Goal: Task Accomplishment & Management: Use online tool/utility

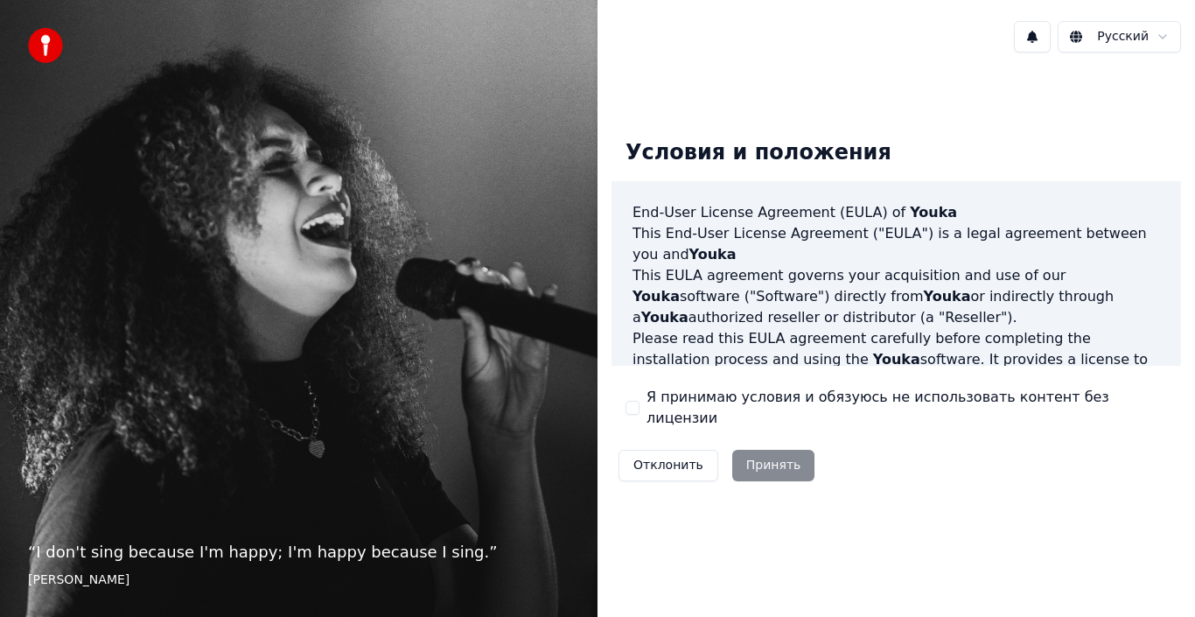
click at [634, 405] on button "Я принимаю условия и обязуюсь не использовать контент без лицензии" at bounding box center [633, 408] width 14 height 14
click at [753, 457] on button "Принять" at bounding box center [773, 466] width 83 height 32
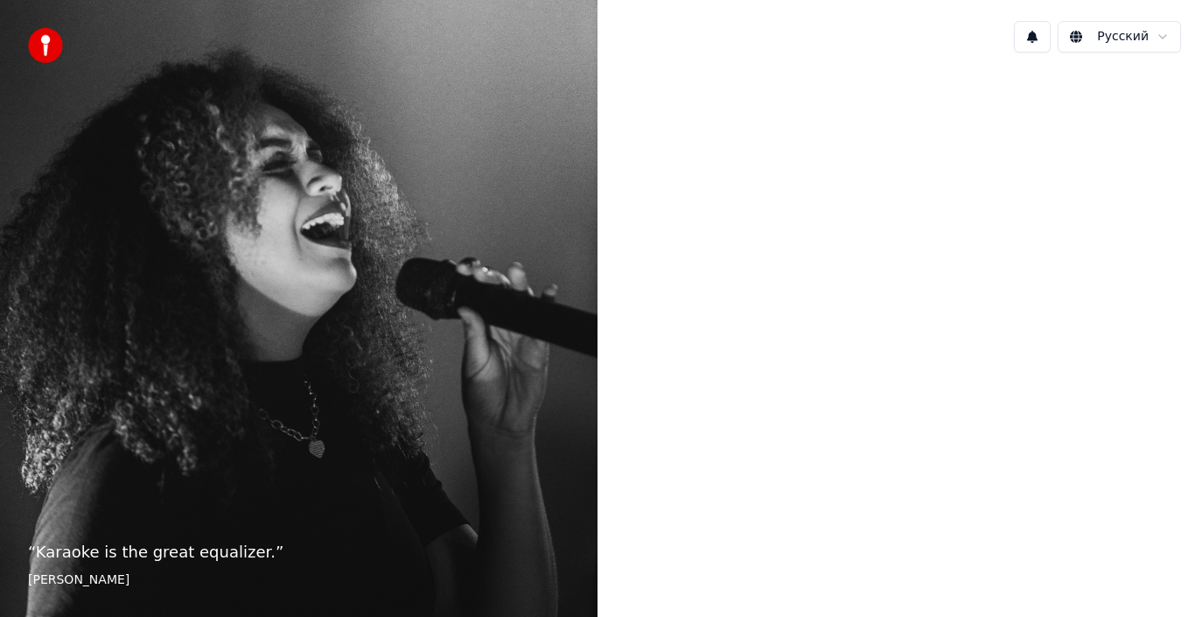
drag, startPoint x: 711, startPoint y: 479, endPoint x: 726, endPoint y: 422, distance: 58.8
click at [711, 478] on div at bounding box center [897, 307] width 598 height 480
drag, startPoint x: 733, startPoint y: 411, endPoint x: 676, endPoint y: 322, distance: 106.3
click at [728, 398] on div at bounding box center [897, 307] width 598 height 480
drag, startPoint x: 674, startPoint y: 319, endPoint x: 530, endPoint y: 213, distance: 178.9
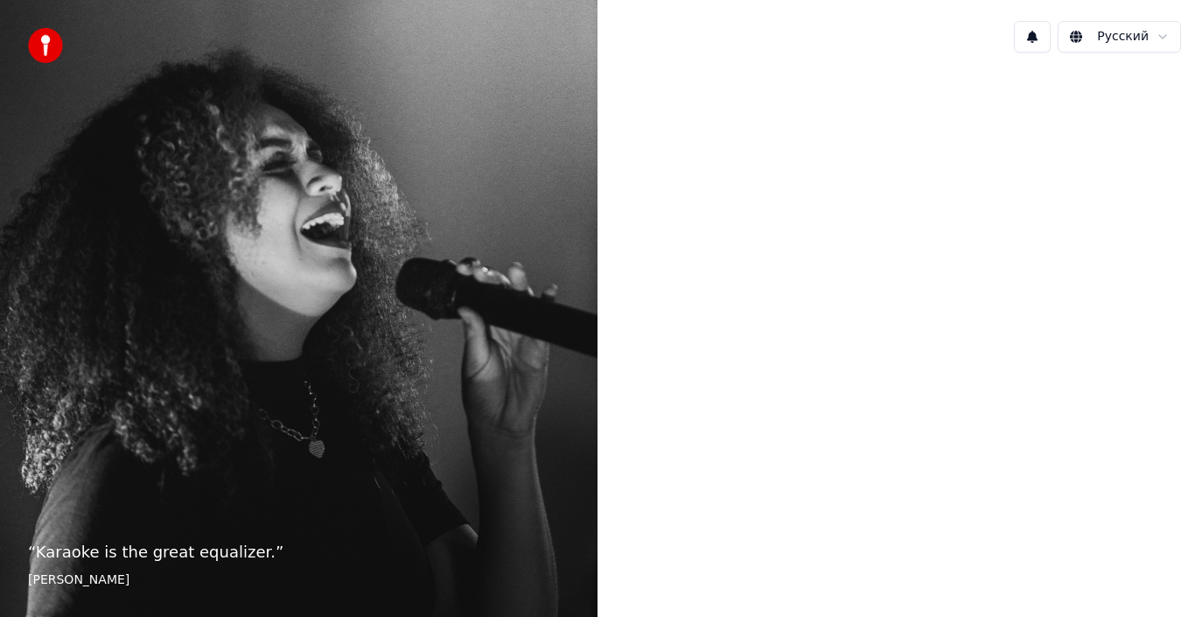
click at [654, 299] on div at bounding box center [897, 307] width 598 height 480
click at [407, 117] on div "“ Karaoke is the great equalizer. ” Aisha Tyler" at bounding box center [299, 308] width 598 height 617
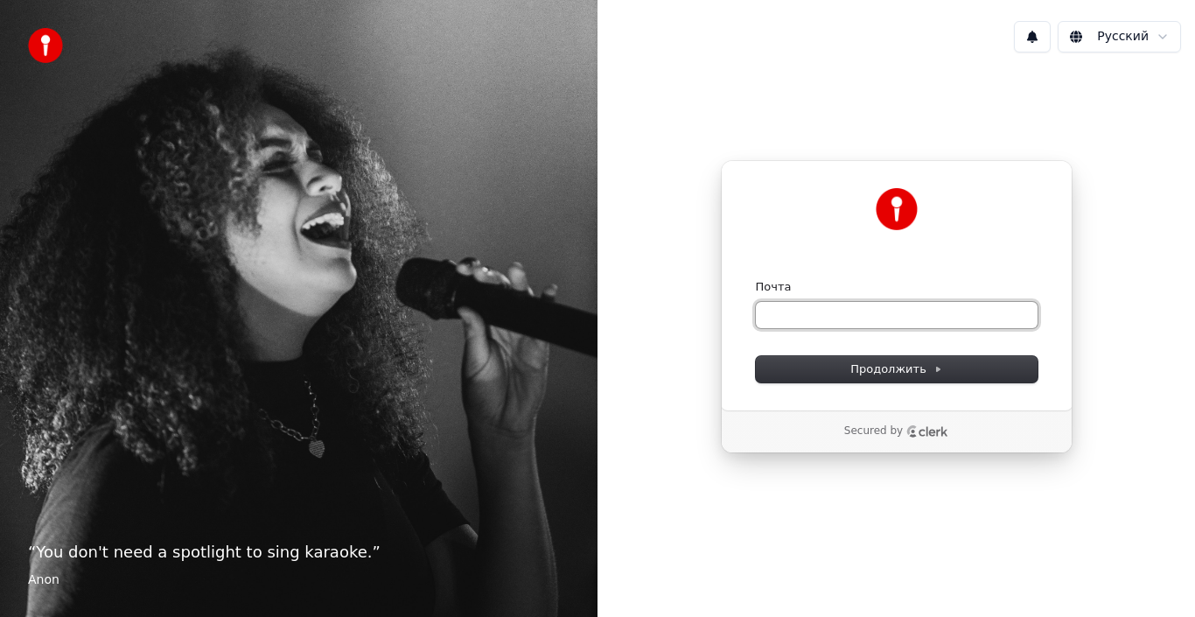
click at [824, 310] on input "Почта" at bounding box center [897, 315] width 282 height 26
click at [756, 279] on button "submit" at bounding box center [756, 279] width 0 height 0
type input "**********"
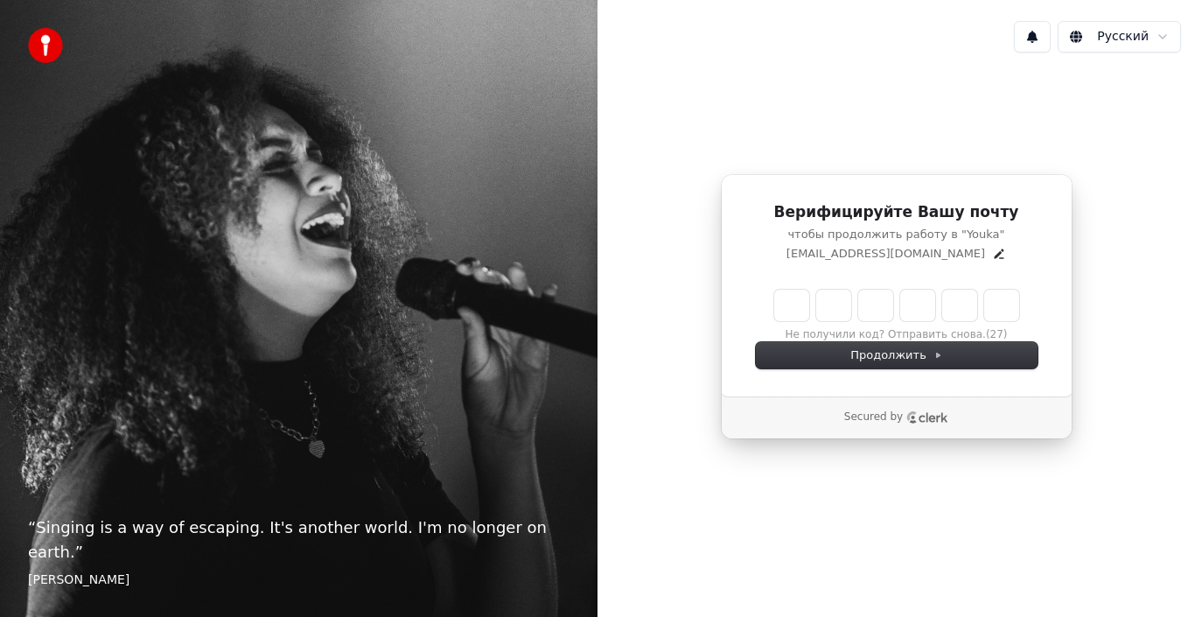
click at [778, 305] on input "Enter verification code" at bounding box center [896, 306] width 245 height 32
type input "******"
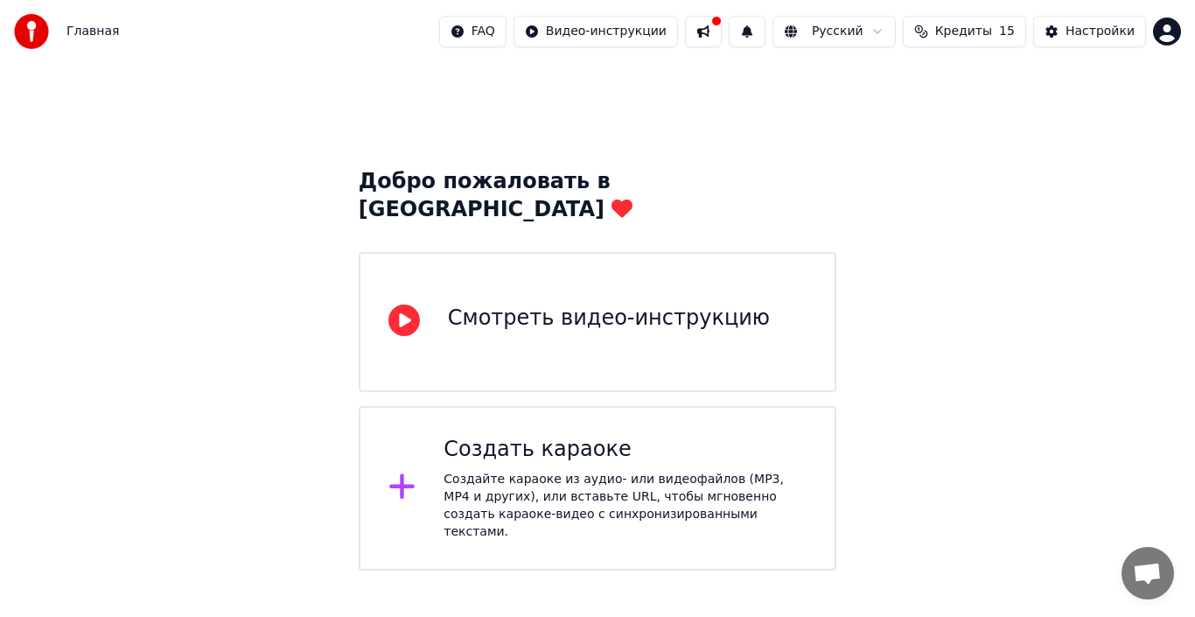
click at [616, 436] on div "Создать караоке" at bounding box center [625, 450] width 363 height 28
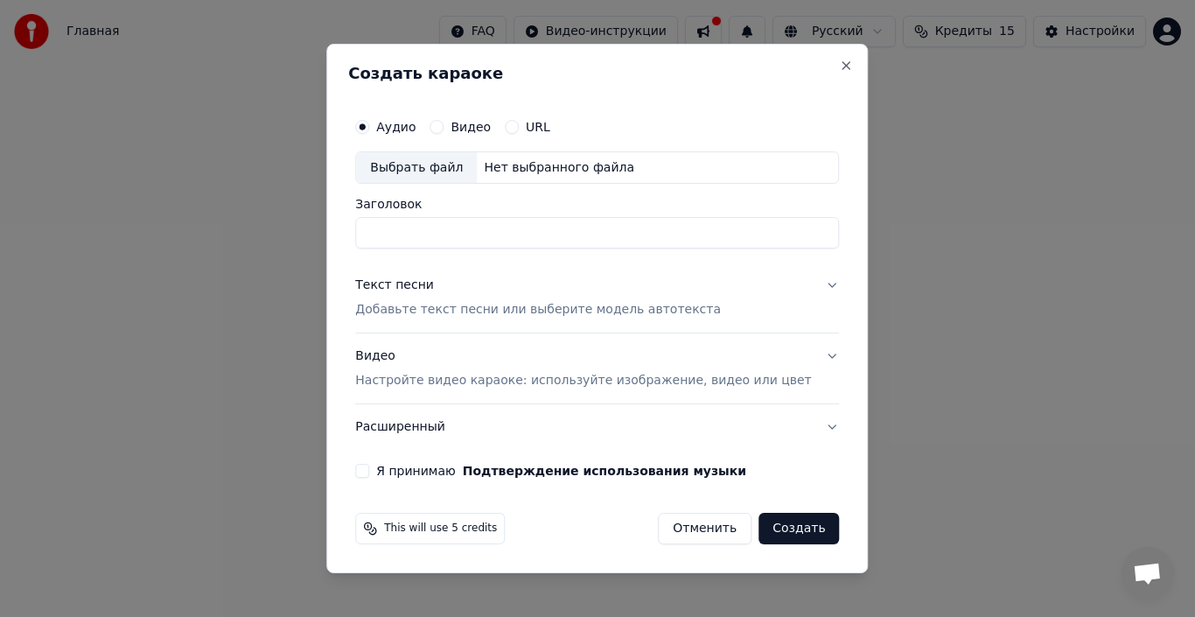
click at [810, 287] on button "Текст песни Добавьте текст песни или выберите модель автотекста" at bounding box center [597, 298] width 484 height 70
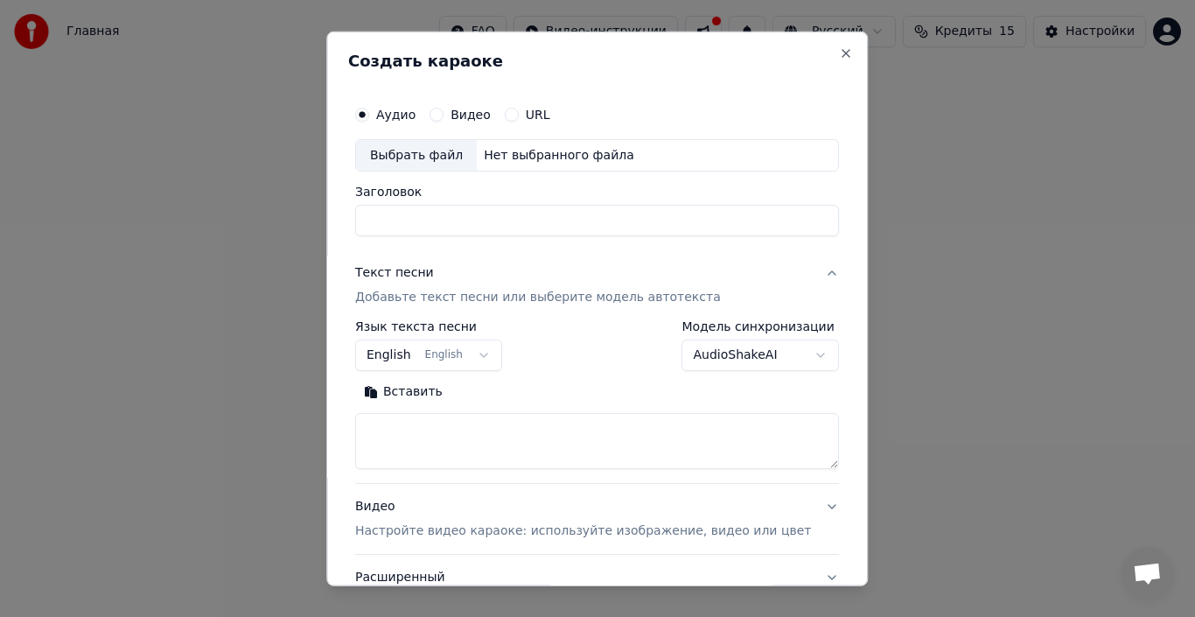
click at [493, 359] on button "English English" at bounding box center [428, 356] width 147 height 32
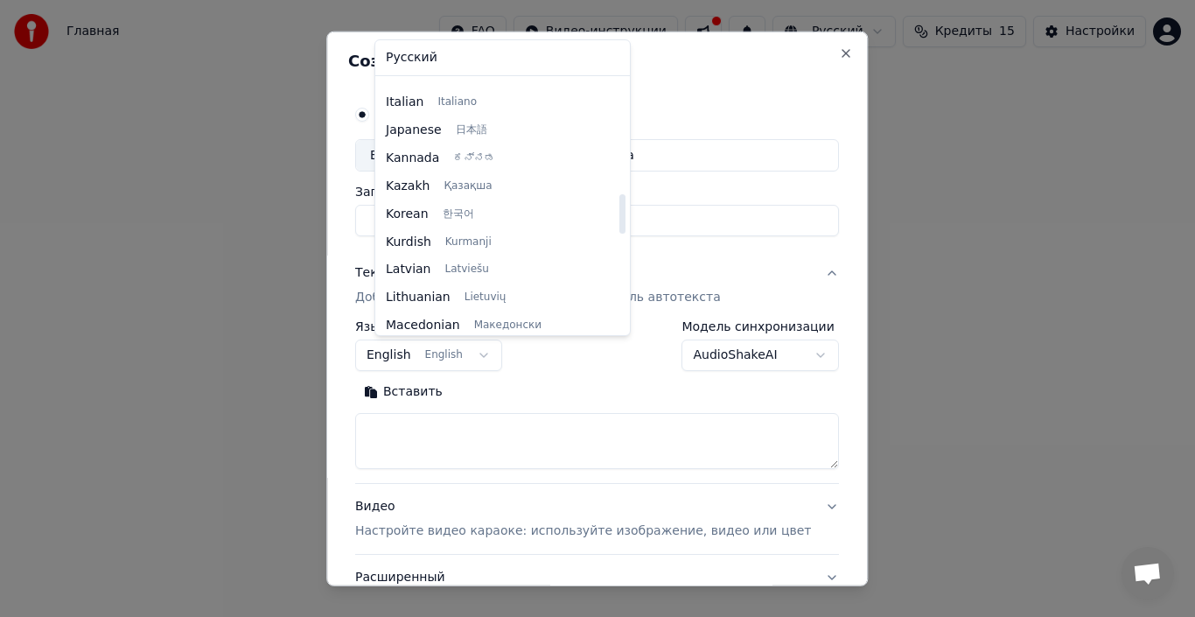
scroll to position [731, 0]
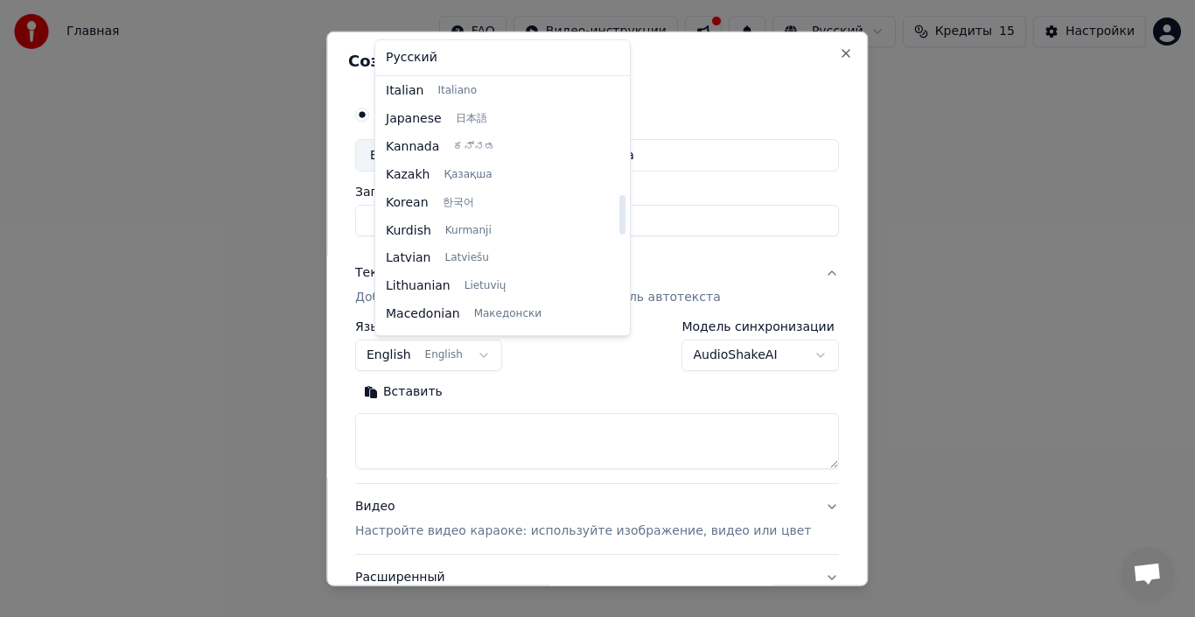
drag, startPoint x: 571, startPoint y: 130, endPoint x: 571, endPoint y: 222, distance: 92.8
click at [620, 222] on div at bounding box center [623, 214] width 6 height 39
click at [810, 49] on body "**********" at bounding box center [597, 285] width 1195 height 571
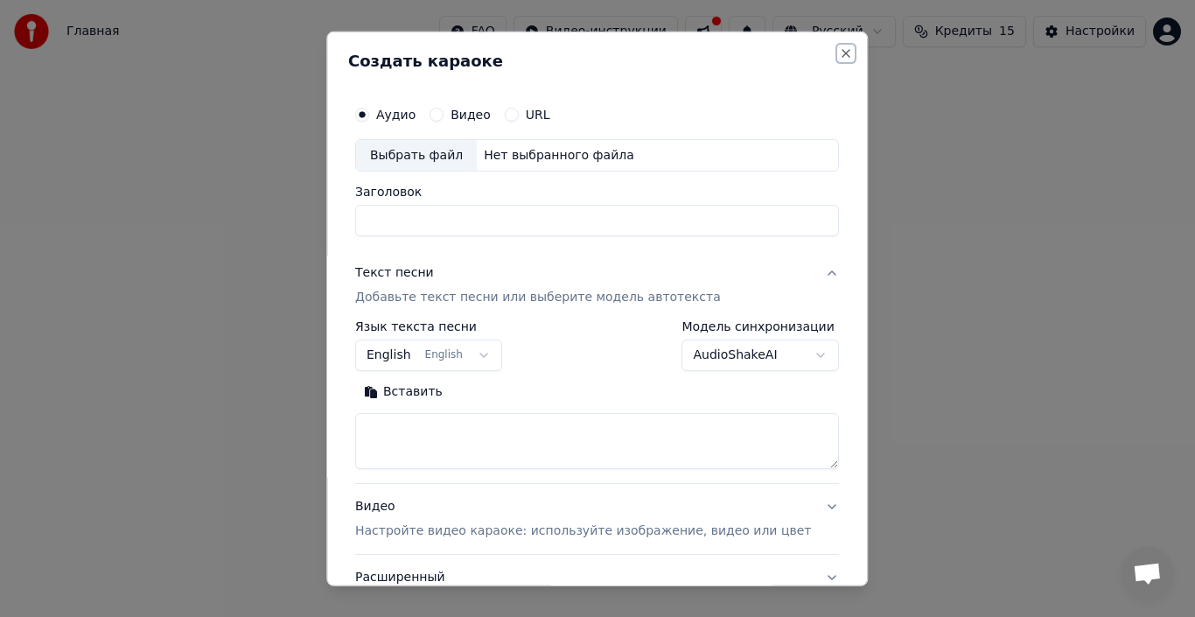
click at [840, 54] on button "Close" at bounding box center [847, 53] width 14 height 14
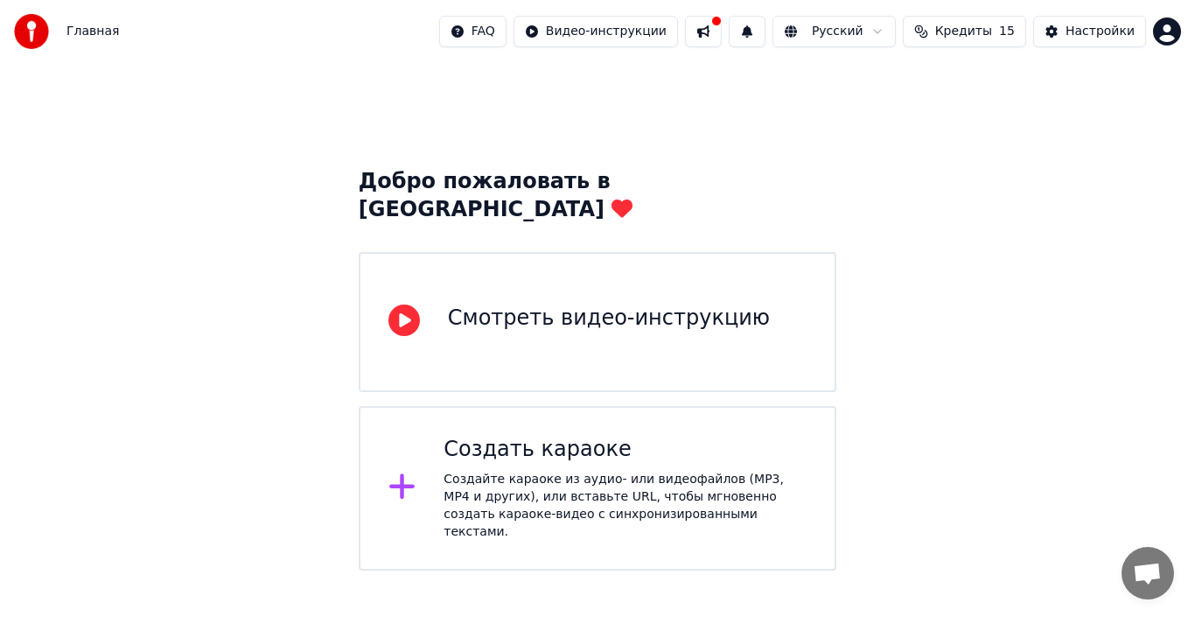
click at [546, 436] on div "Создать караоке" at bounding box center [625, 450] width 363 height 28
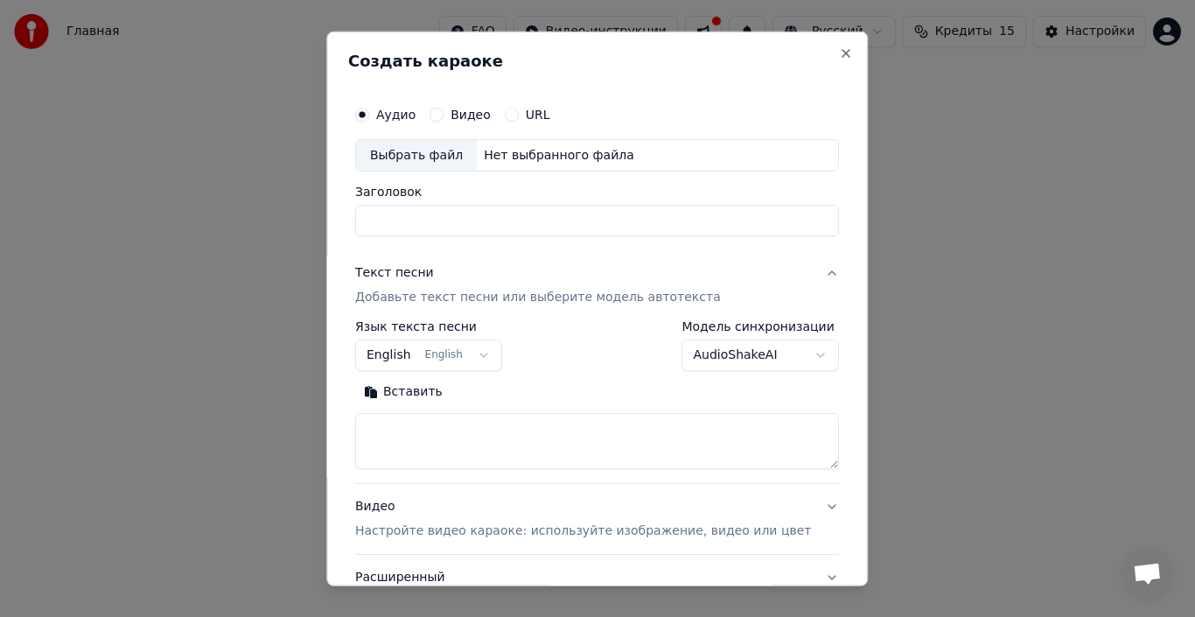
click at [467, 116] on label "Видео" at bounding box center [471, 114] width 40 height 12
click at [444, 116] on button "Видео" at bounding box center [437, 114] width 14 height 14
click at [840, 59] on button "Close" at bounding box center [847, 53] width 14 height 14
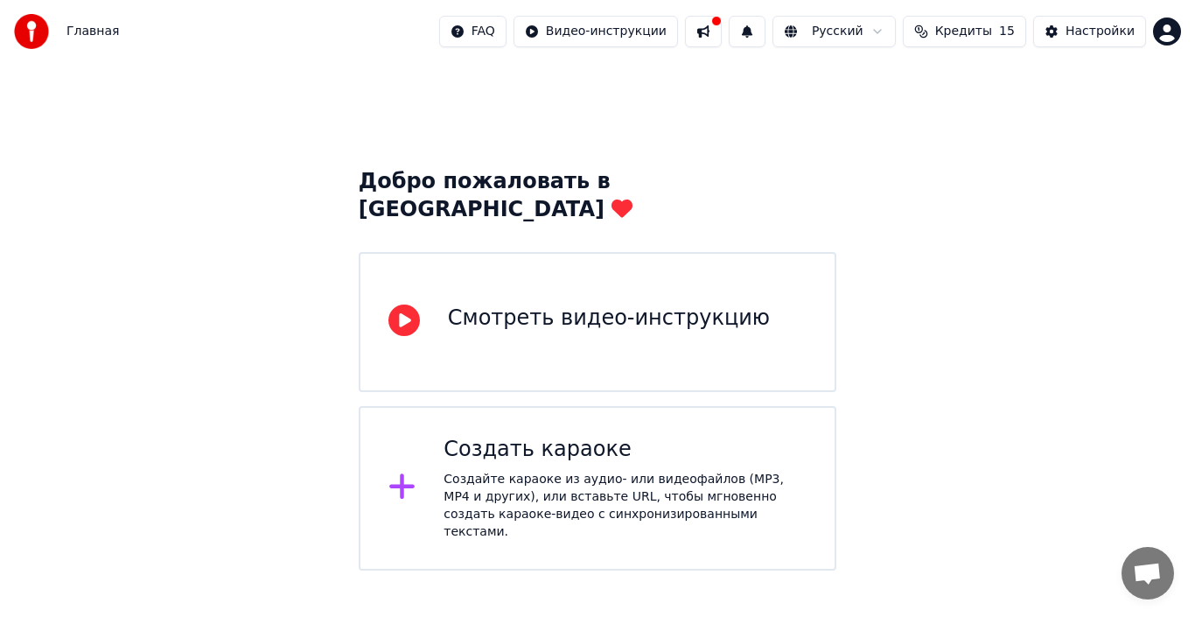
click at [530, 305] on div "Смотреть видео-инструкцию" at bounding box center [609, 319] width 322 height 28
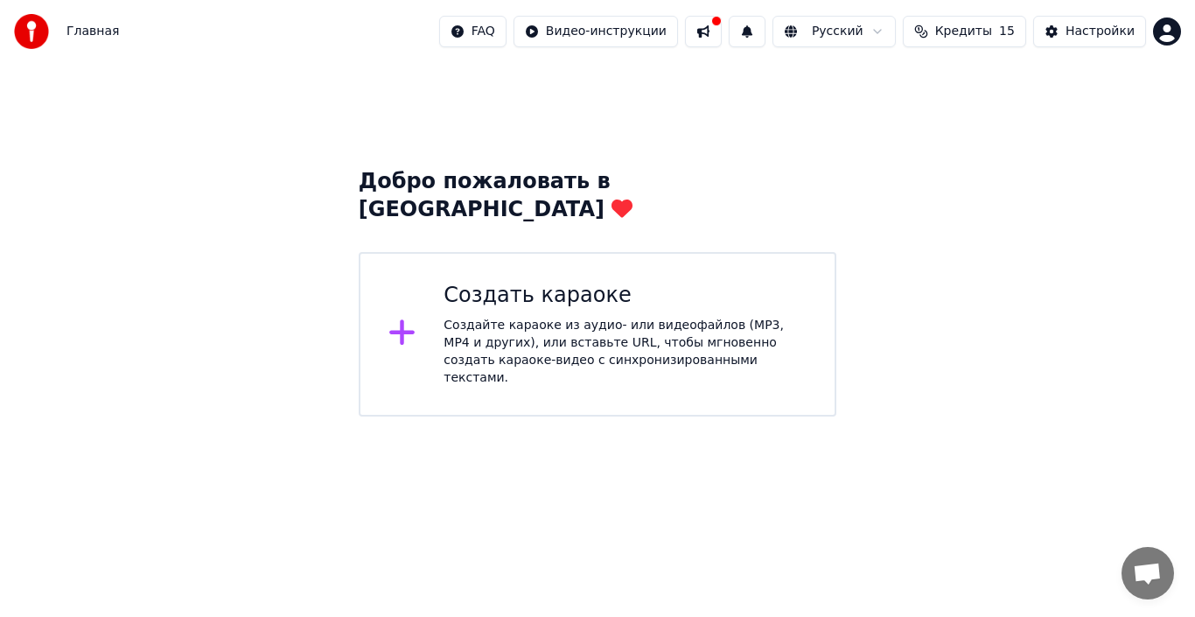
click at [608, 317] on div "Создайте караоке из аудио- или видеофайлов (MP3, MP4 и других), или вставьте UR…" at bounding box center [625, 352] width 363 height 70
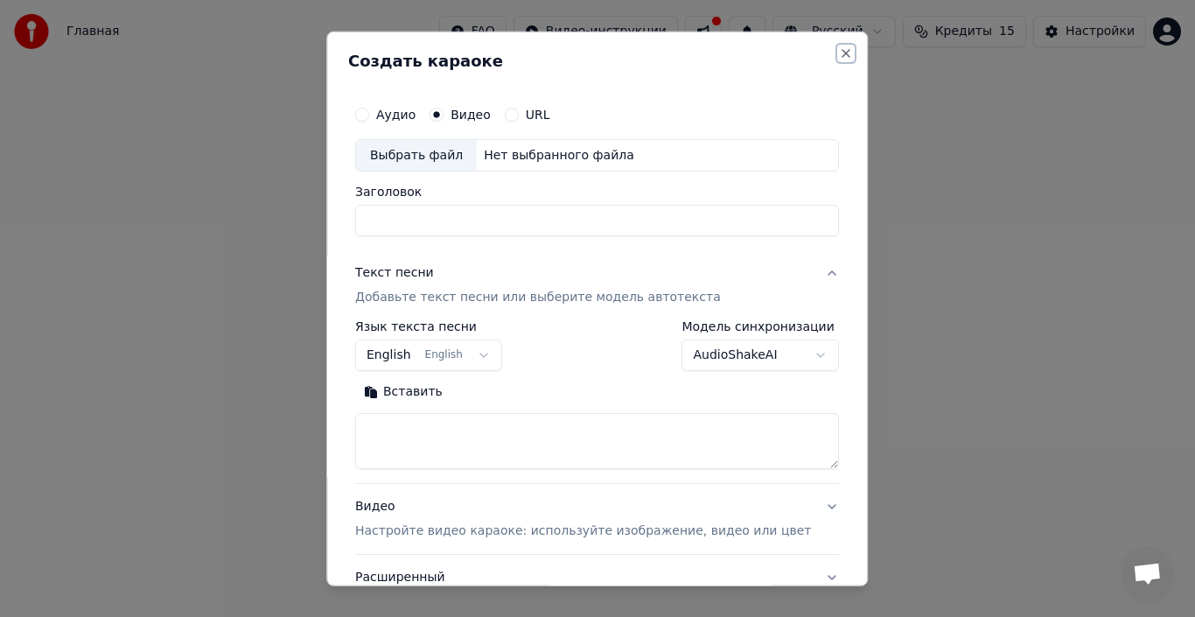
click at [840, 50] on button "Close" at bounding box center [847, 53] width 14 height 14
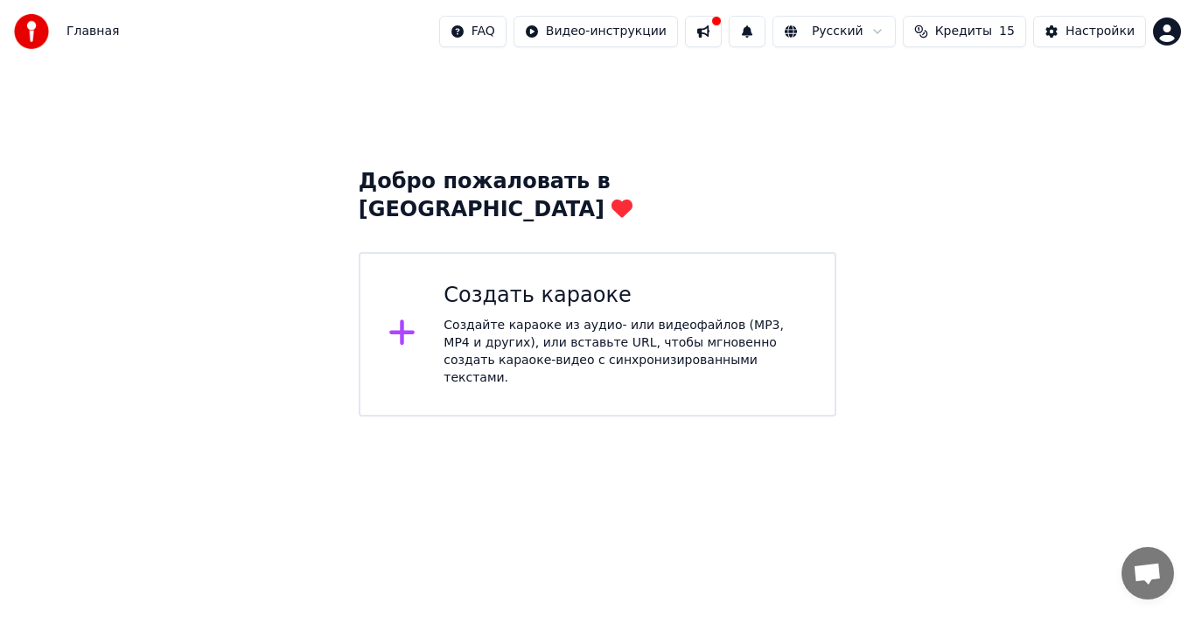
click at [972, 48] on div "Главная FAQ Видео-инструкции Русский Кредиты 15 Настройки" at bounding box center [597, 31] width 1195 height 63
click at [971, 40] on button "Кредиты 15" at bounding box center [964, 32] width 123 height 32
click at [752, 282] on div "Создать караоке" at bounding box center [625, 296] width 363 height 28
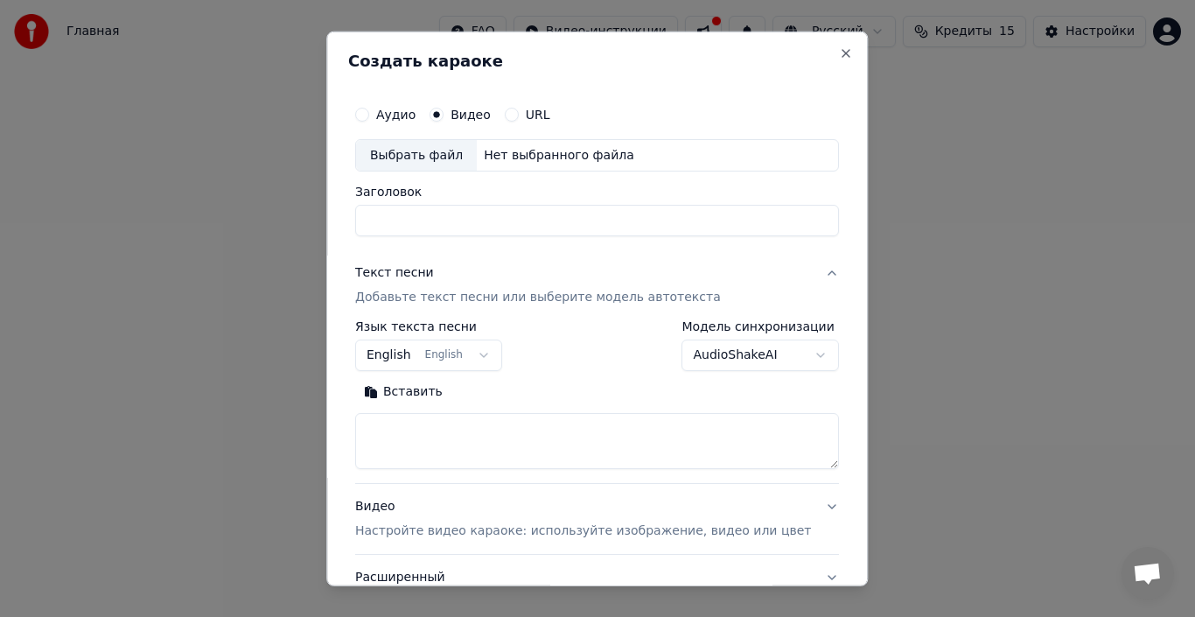
click at [477, 154] on div "Выбрать файл" at bounding box center [416, 155] width 121 height 32
click at [405, 115] on label "Аудио" at bounding box center [395, 114] width 39 height 12
click at [369, 115] on button "Аудио" at bounding box center [362, 114] width 14 height 14
click at [366, 116] on circle "button" at bounding box center [363, 114] width 6 height 6
click at [461, 165] on div "Выбрать файл" at bounding box center [416, 155] width 121 height 32
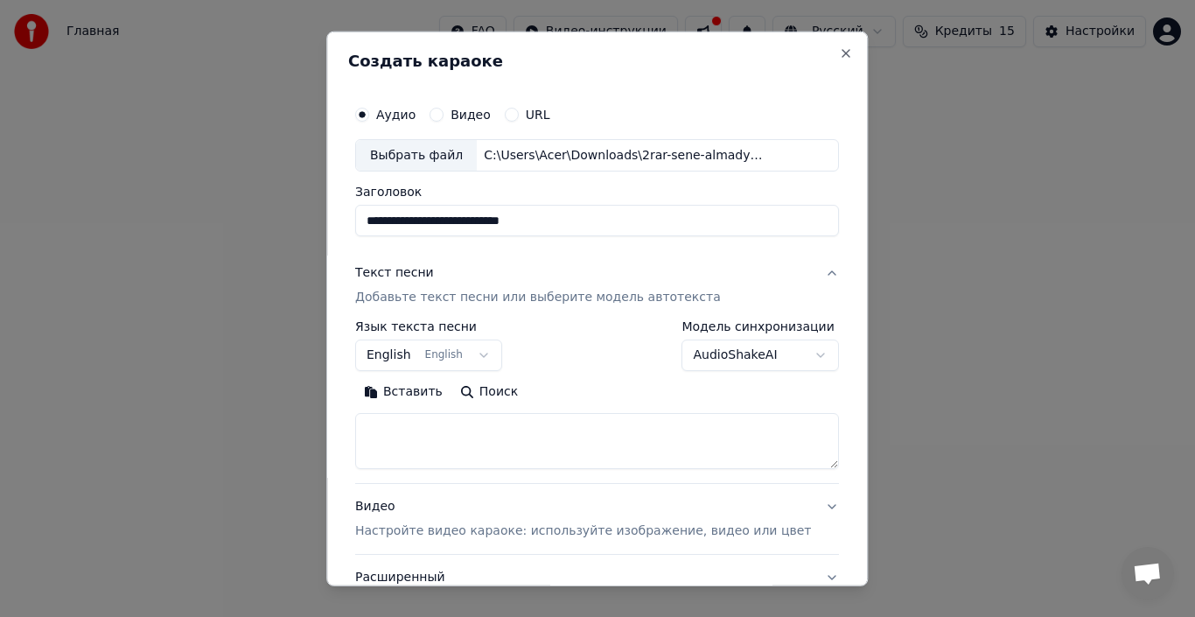
drag, startPoint x: 623, startPoint y: 219, endPoint x: 489, endPoint y: 225, distance: 134.0
click at [489, 225] on input "**********" at bounding box center [597, 221] width 484 height 32
type input "**********"
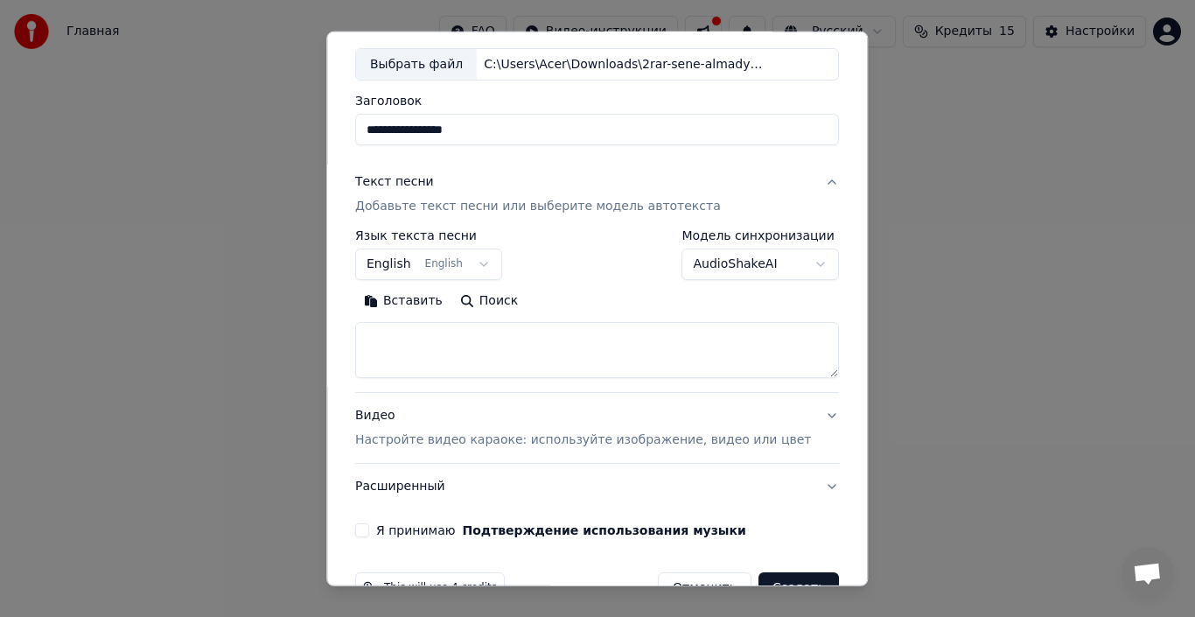
scroll to position [96, 0]
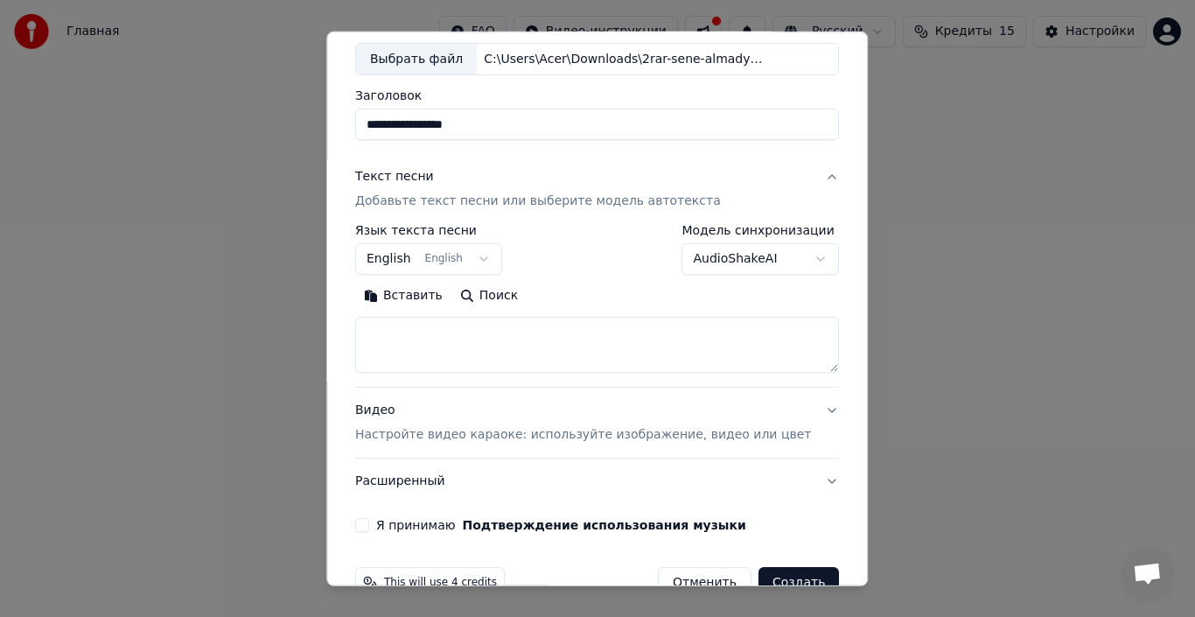
click at [484, 320] on textarea at bounding box center [597, 345] width 484 height 56
click at [505, 203] on p "Добавьте текст песни или выберите модель автотекста" at bounding box center [538, 202] width 366 height 18
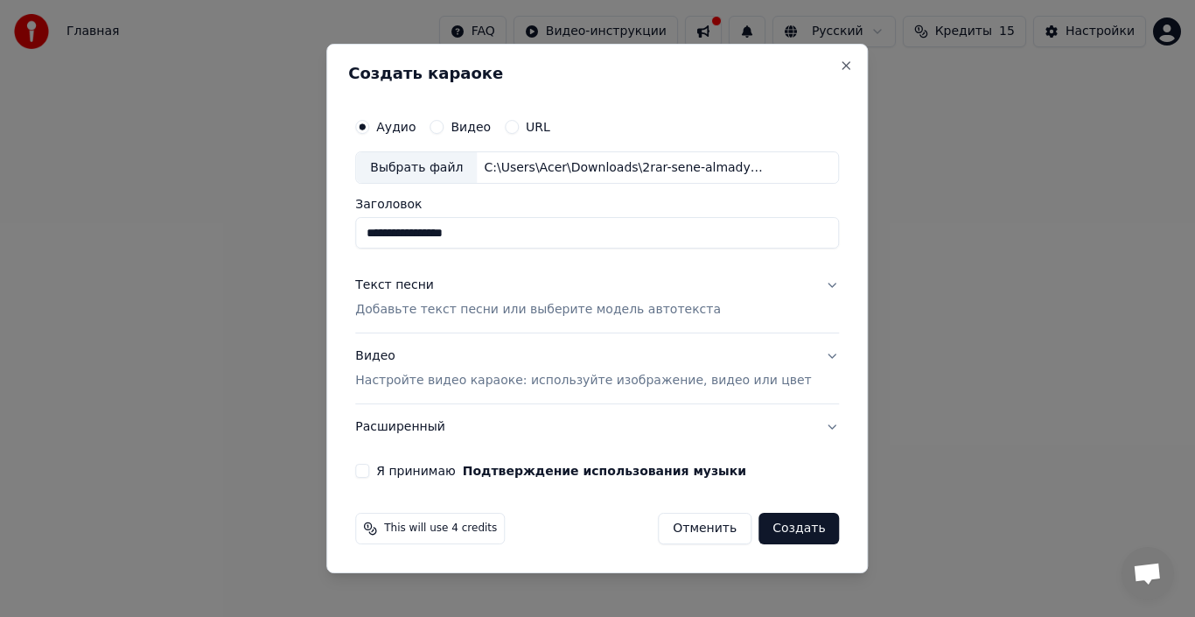
click at [527, 307] on p "Добавьте текст песни или выберите модель автотекста" at bounding box center [538, 311] width 366 height 18
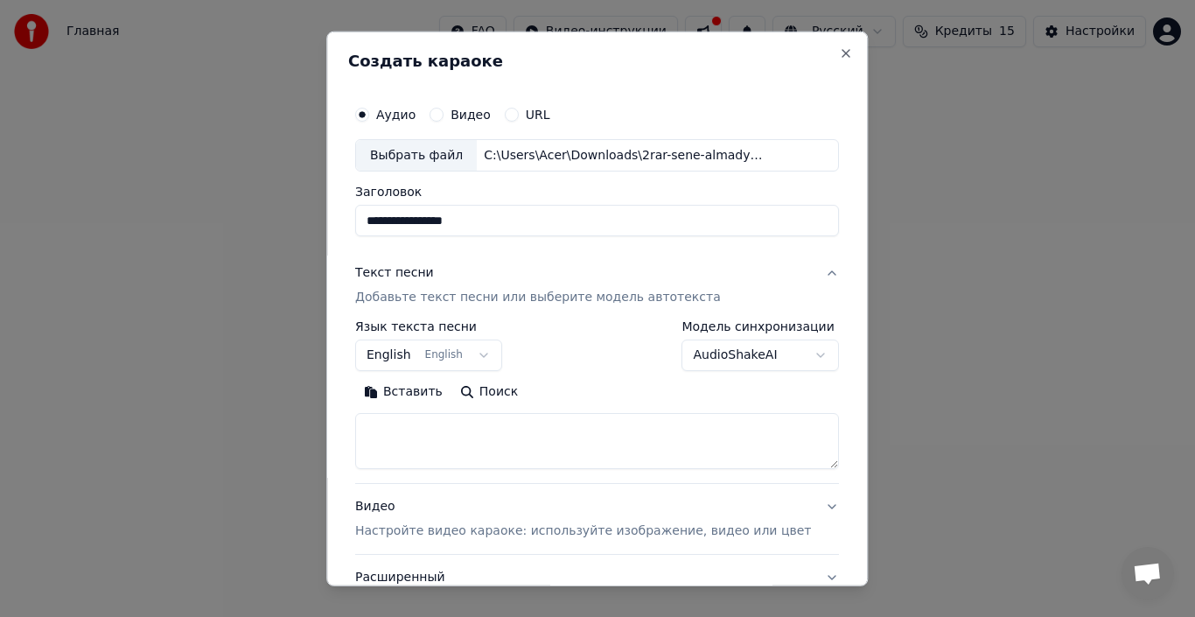
click at [499, 452] on textarea at bounding box center [597, 441] width 484 height 56
paste textarea "**********"
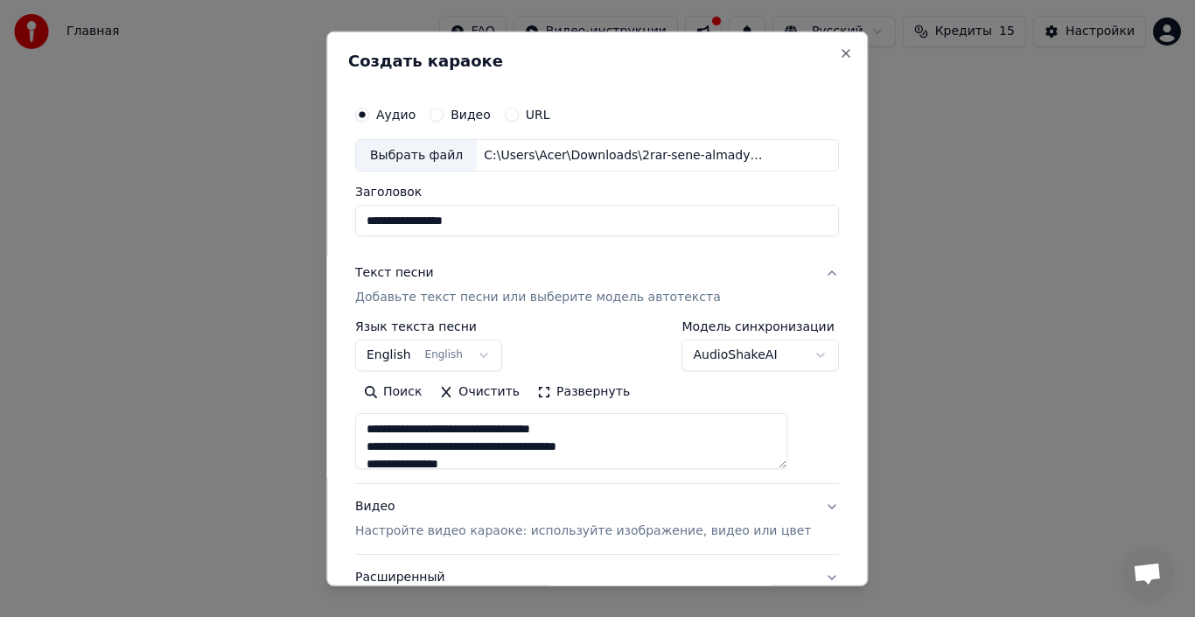
scroll to position [128, 0]
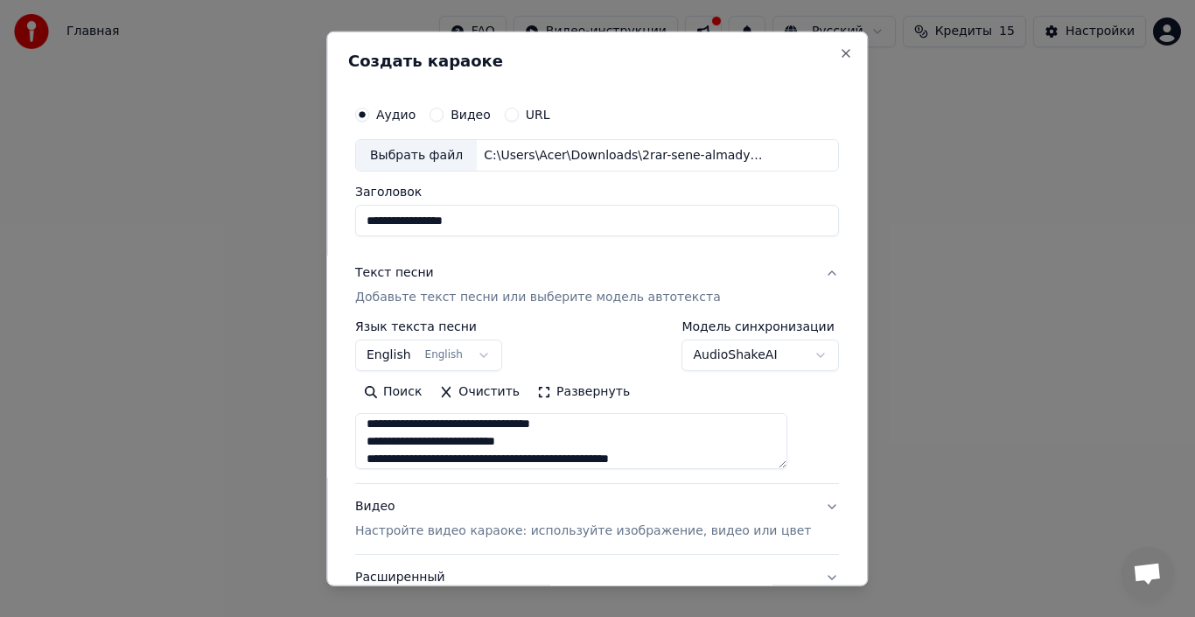
type textarea "**********"
click at [493, 354] on button "English English" at bounding box center [428, 356] width 147 height 32
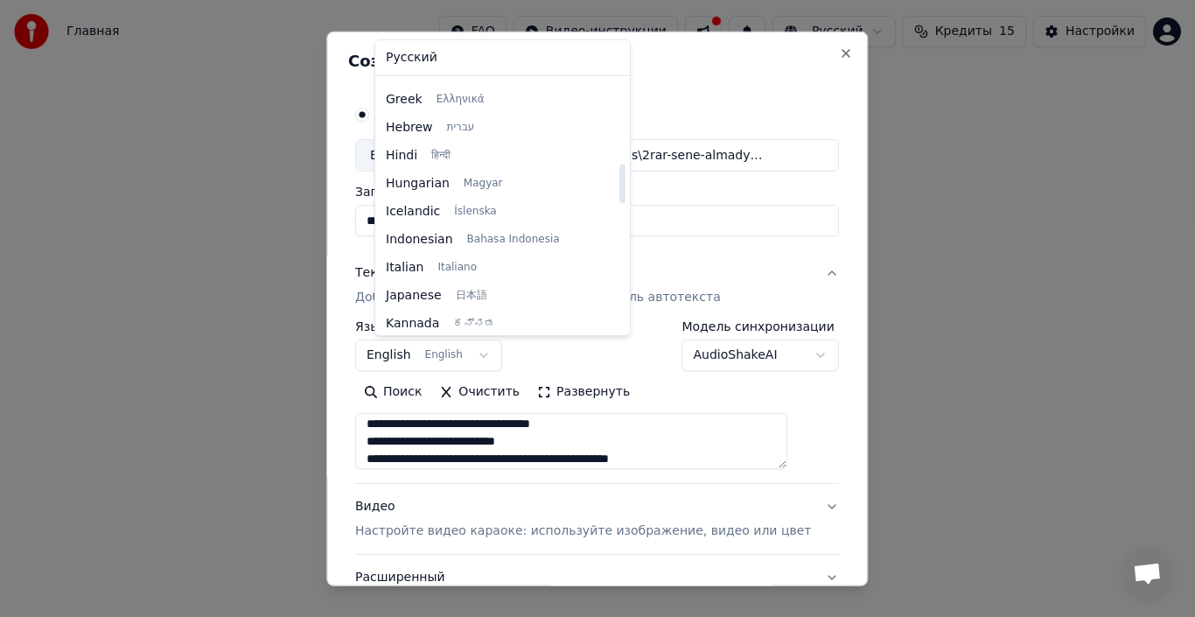
scroll to position [587, 0]
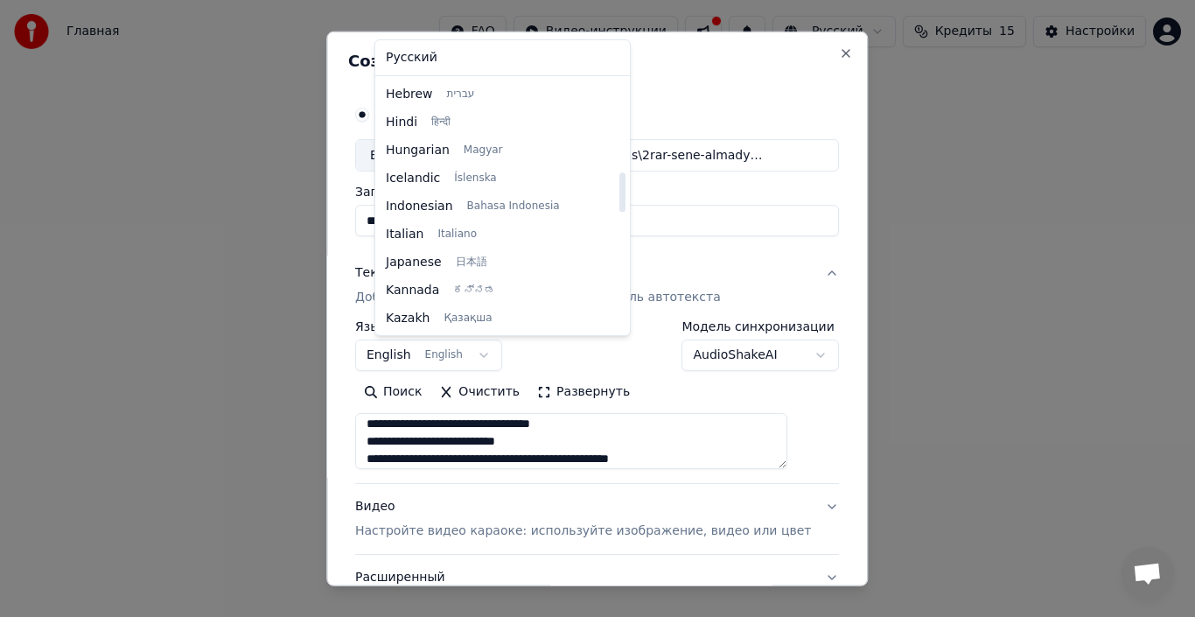
drag, startPoint x: 566, startPoint y: 124, endPoint x: 578, endPoint y: 193, distance: 69.4
click at [618, 193] on div at bounding box center [622, 206] width 9 height 252
select select "**"
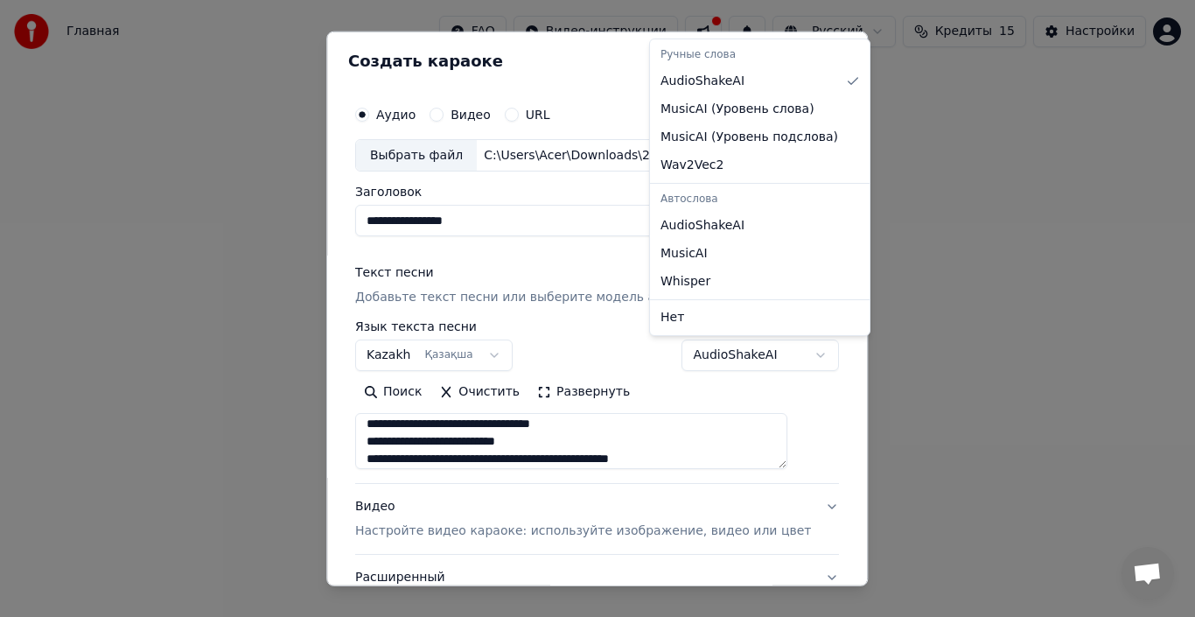
click at [806, 355] on body "**********" at bounding box center [597, 208] width 1195 height 417
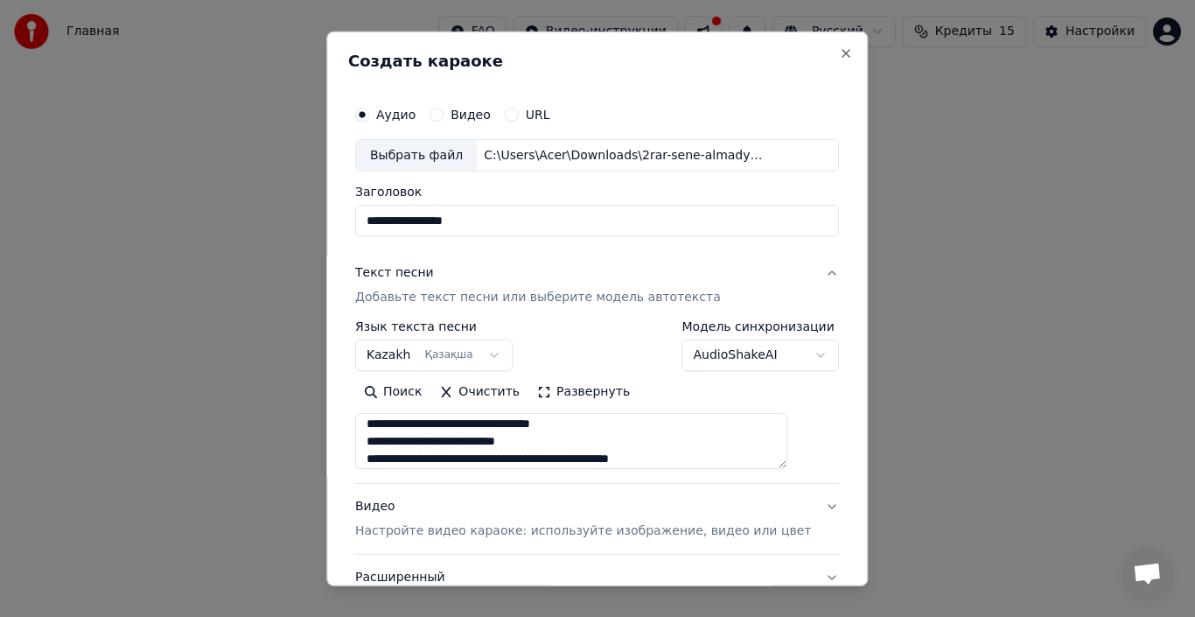
click at [794, 347] on body "**********" at bounding box center [597, 208] width 1195 height 417
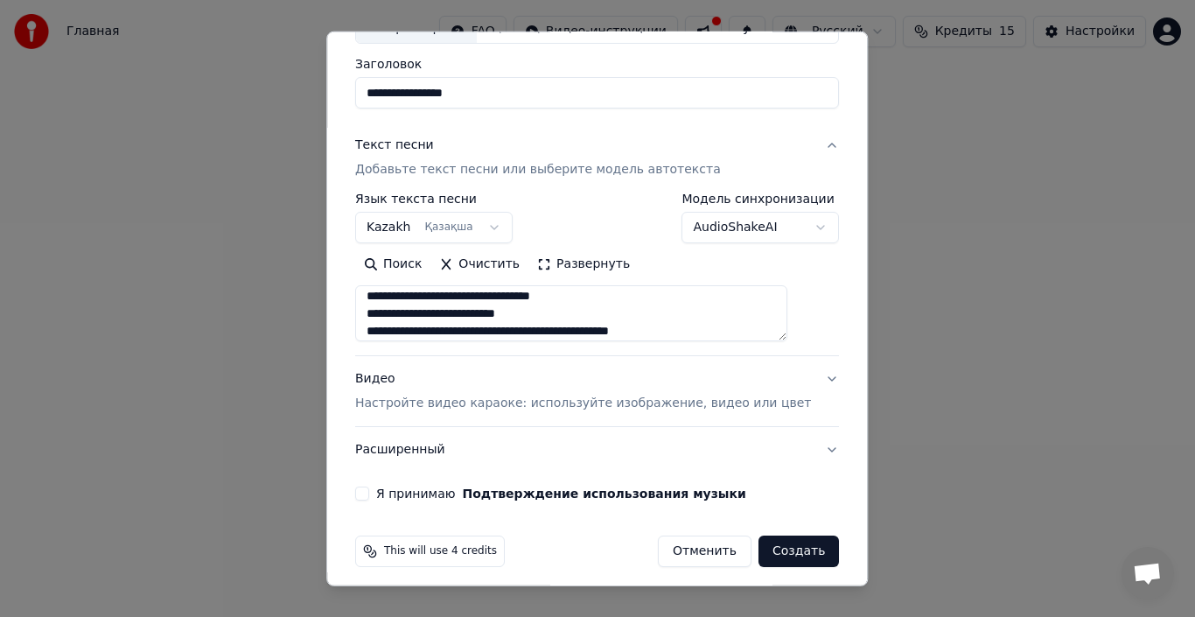
scroll to position [137, 0]
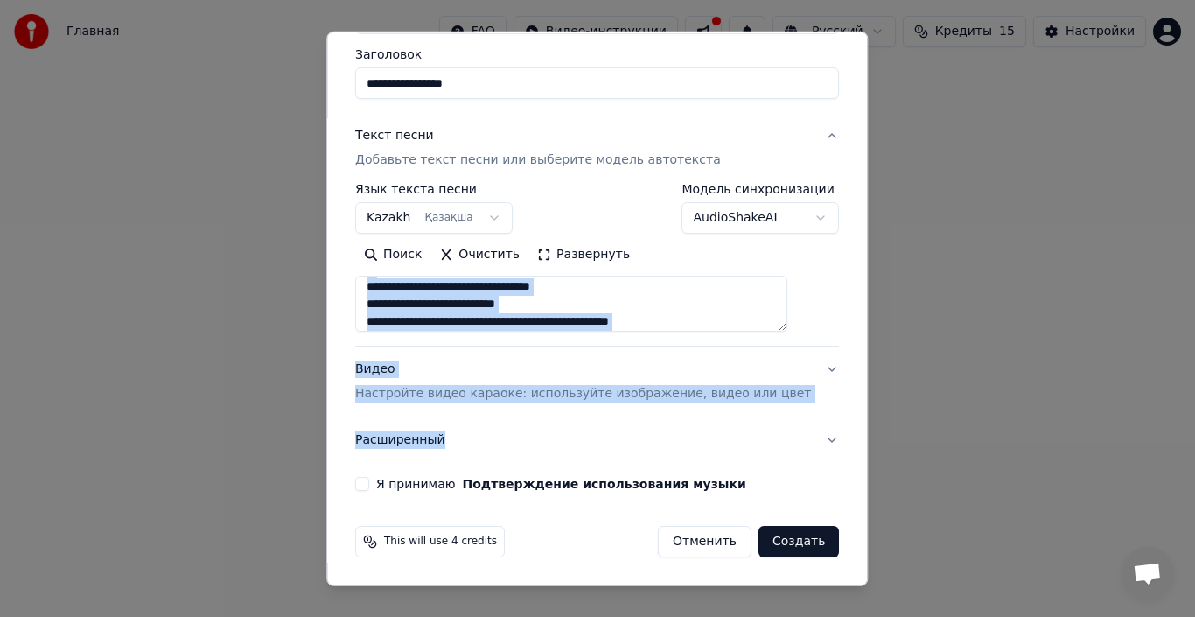
drag, startPoint x: 830, startPoint y: 333, endPoint x: 827, endPoint y: 458, distance: 124.3
click at [829, 459] on div "**********" at bounding box center [597, 309] width 542 height 556
drag, startPoint x: 774, startPoint y: 411, endPoint x: 759, endPoint y: 392, distance: 24.9
click at [774, 410] on button "Видео Настройте видео караоке: используйте изображение, видео или цвет" at bounding box center [597, 382] width 484 height 70
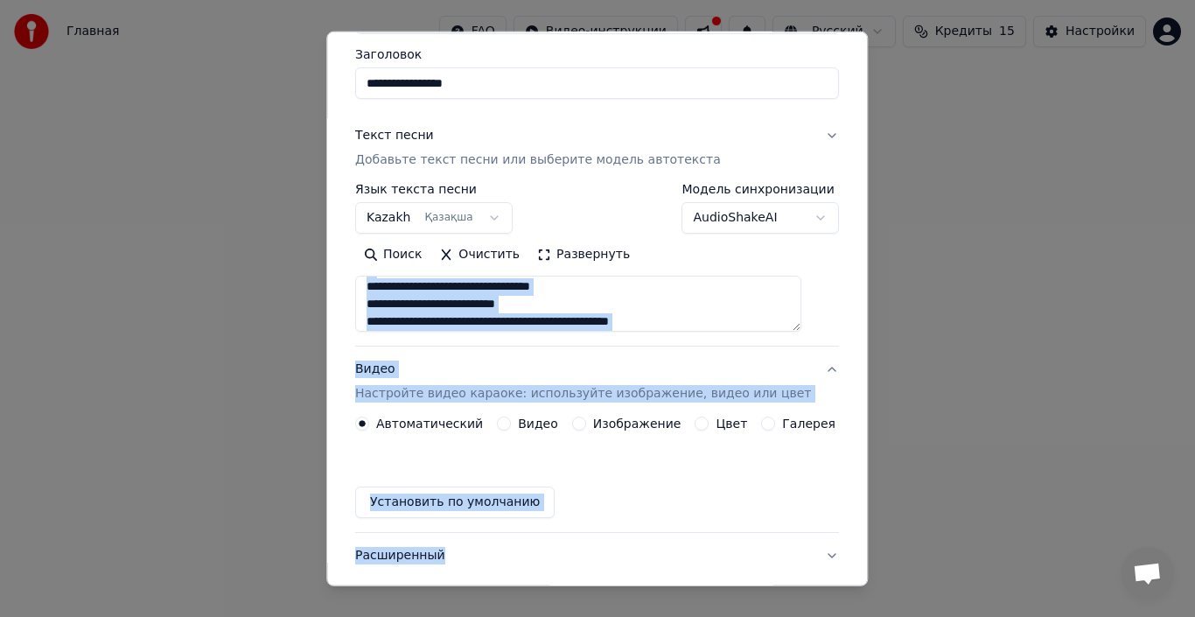
scroll to position [90, 0]
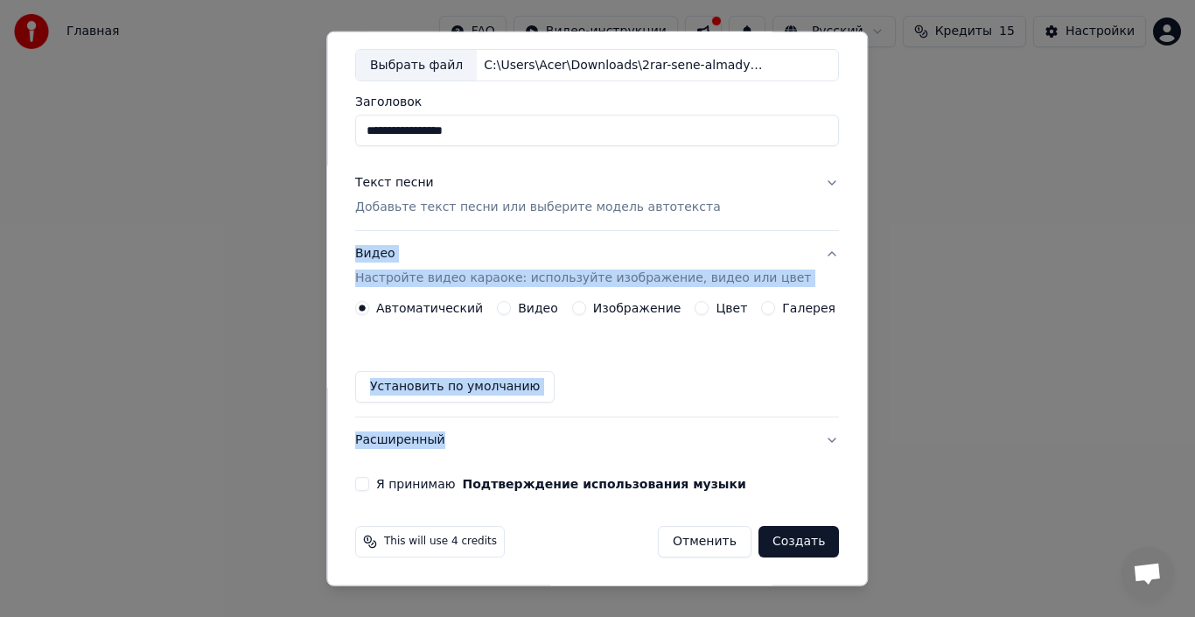
click at [719, 369] on div "Автоматический Видео Изображение Цвет Галерея Установить по умолчанию" at bounding box center [597, 352] width 484 height 102
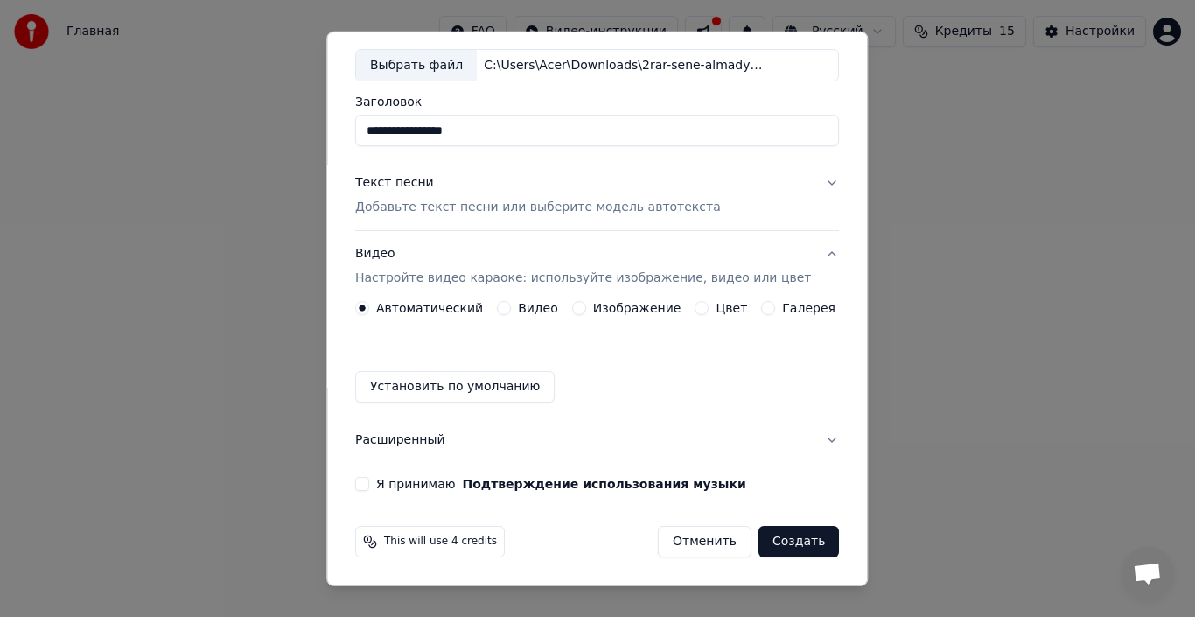
click at [586, 314] on div "Изображение" at bounding box center [626, 308] width 109 height 14
click at [578, 304] on button "Изображение" at bounding box center [579, 308] width 14 height 14
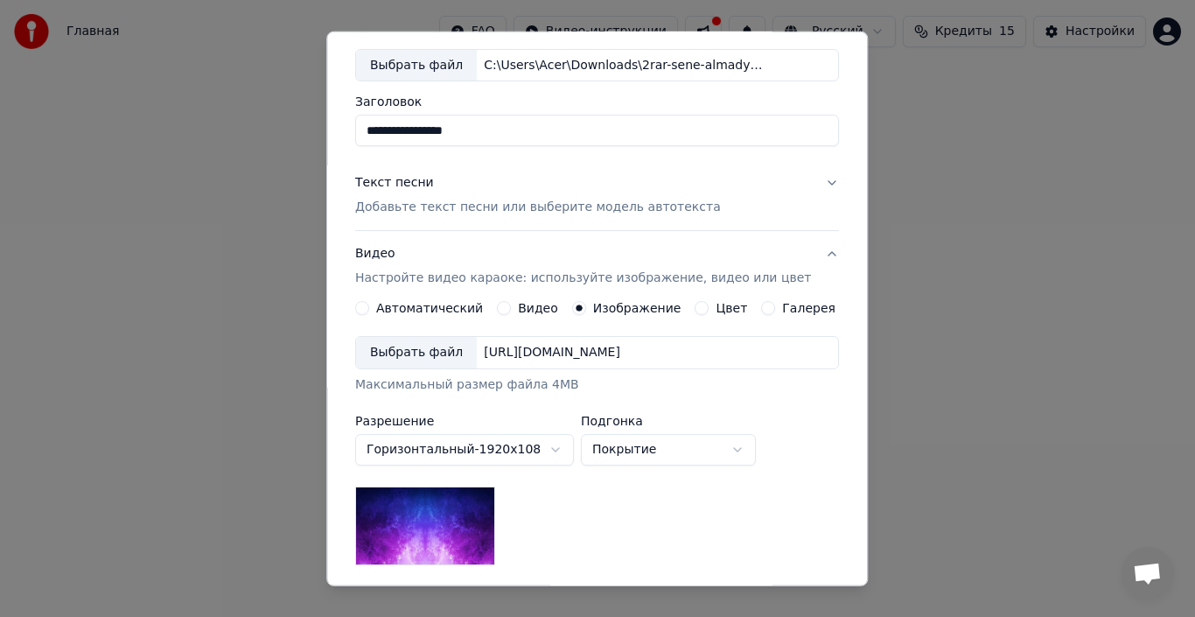
click at [454, 361] on div "Выбрать файл" at bounding box center [416, 353] width 121 height 32
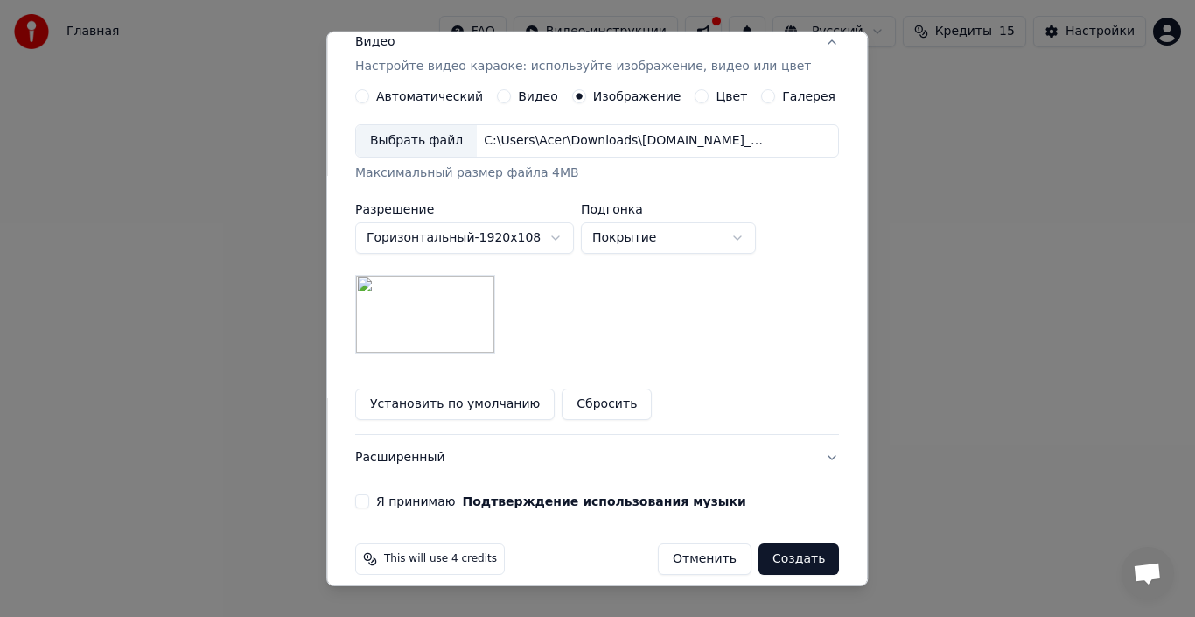
scroll to position [319, 0]
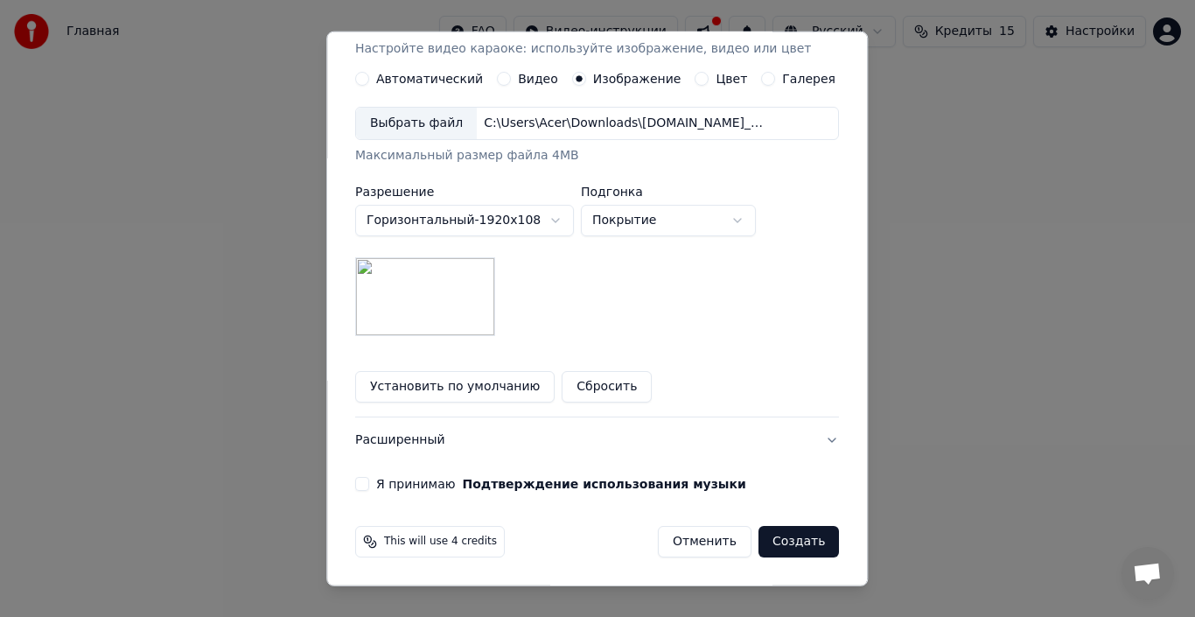
click at [369, 480] on button "Я принимаю Подтверждение использования музыки" at bounding box center [362, 484] width 14 height 14
click at [453, 539] on span "This will use 4 credits" at bounding box center [440, 542] width 113 height 14
click at [473, 540] on span "This will use 4 credits" at bounding box center [440, 542] width 113 height 14
click at [491, 543] on span "This will use 4 credits" at bounding box center [440, 542] width 113 height 14
click at [767, 545] on button "Создать" at bounding box center [799, 542] width 81 height 32
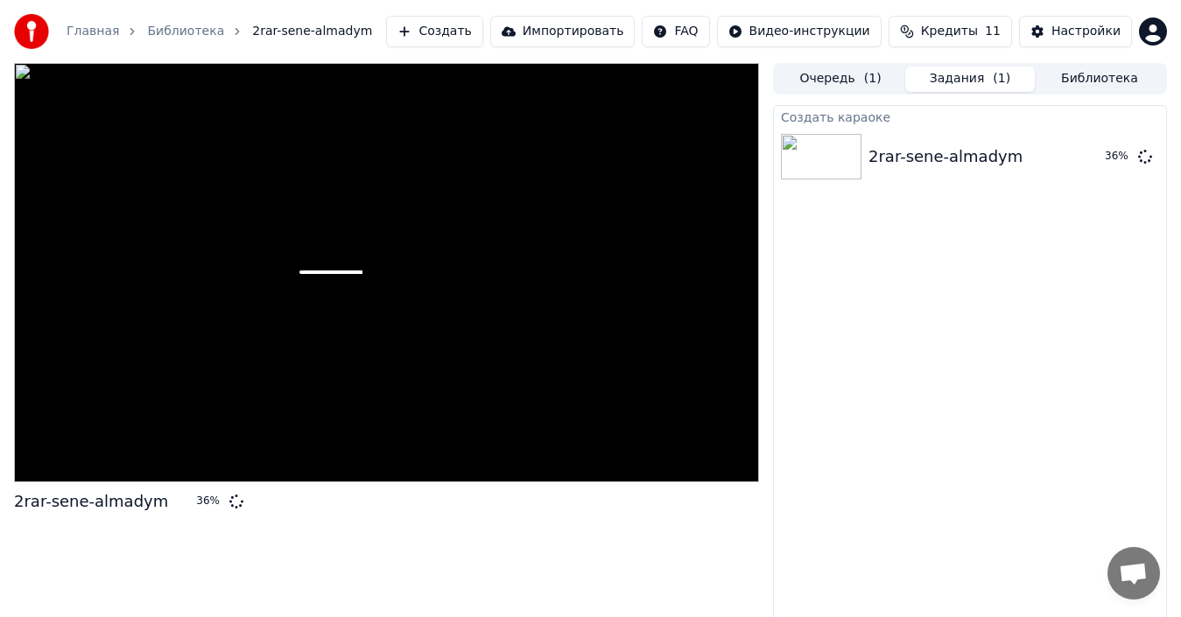
click at [550, 546] on div "2rar-sene-almadym 36 %" at bounding box center [386, 346] width 745 height 566
click at [495, 559] on div "2rar-sene-almadym 42 %" at bounding box center [386, 346] width 745 height 566
click at [550, 539] on div "2rar-sene-almadym 58 %" at bounding box center [386, 346] width 745 height 566
click at [584, 540] on div "2rar-sene-almadym 64 %" at bounding box center [386, 346] width 745 height 566
click at [564, 530] on div "2rar-sene-almadym 64 %" at bounding box center [386, 346] width 745 height 566
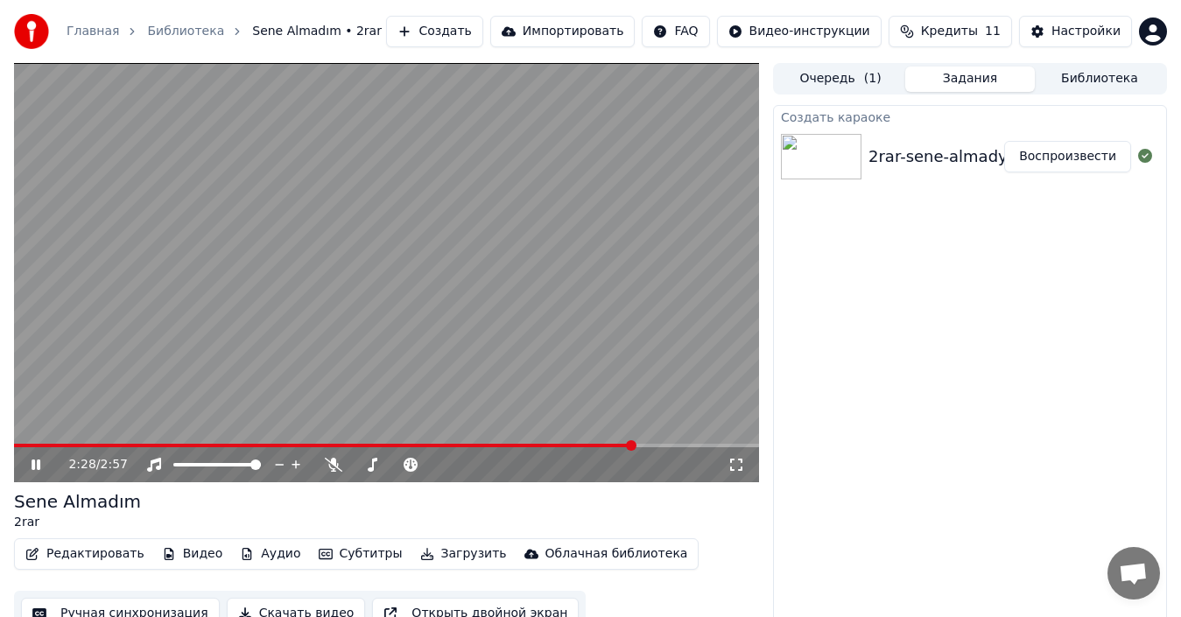
click at [46, 459] on icon at bounding box center [48, 465] width 40 height 14
click at [317, 374] on video at bounding box center [386, 272] width 745 height 419
click at [332, 355] on video at bounding box center [386, 272] width 745 height 419
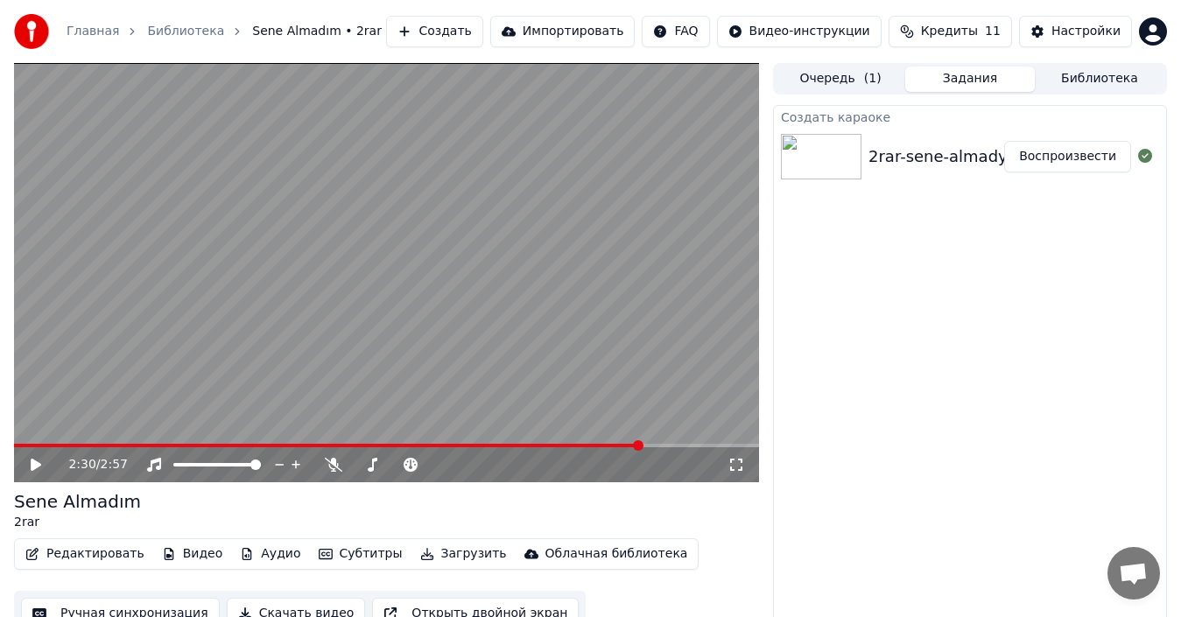
click at [479, 382] on video at bounding box center [386, 272] width 745 height 419
click at [112, 550] on button "Редактировать" at bounding box center [84, 554] width 133 height 25
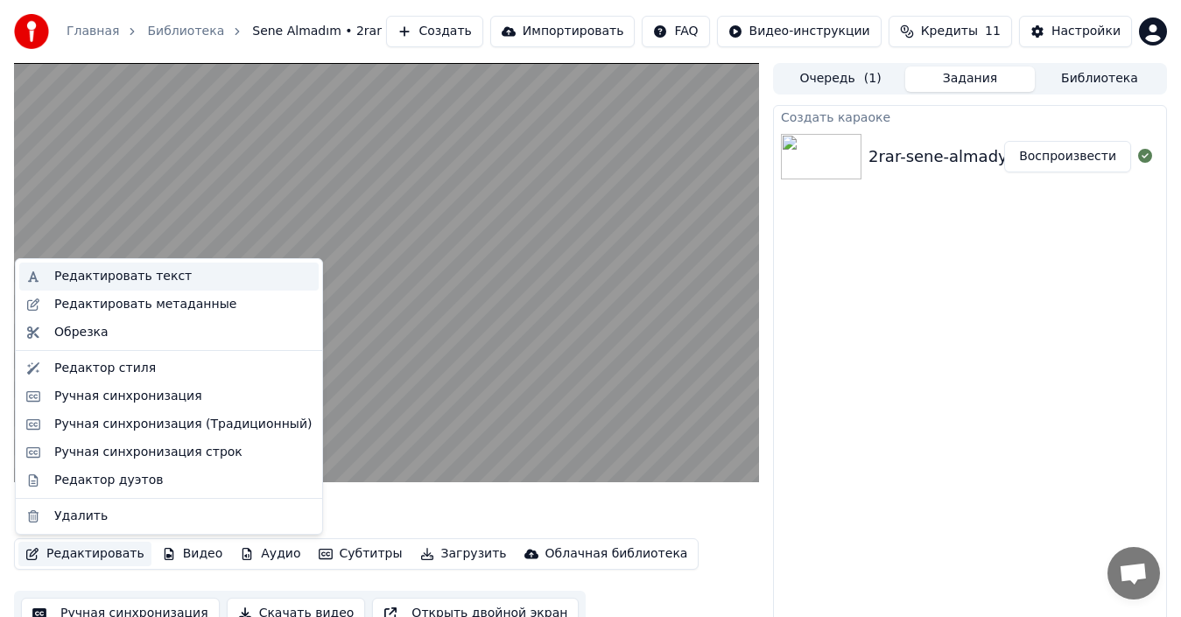
click at [152, 274] on div "Редактировать текст" at bounding box center [122, 277] width 137 height 18
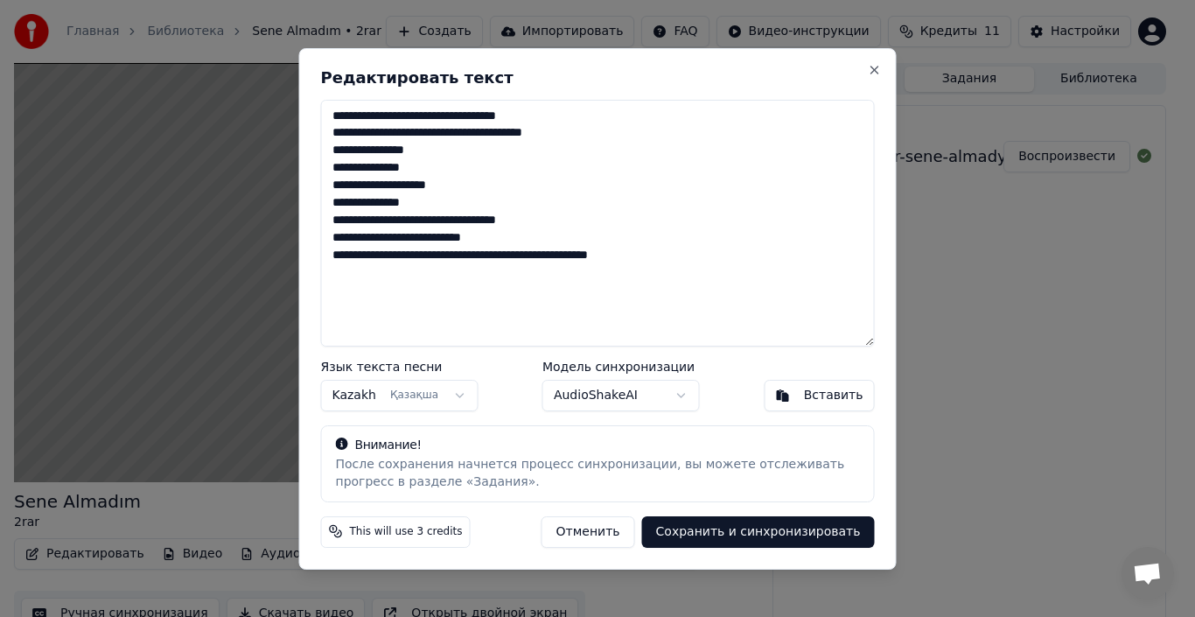
drag, startPoint x: 671, startPoint y: 252, endPoint x: 317, endPoint y: 263, distance: 354.6
click at [317, 263] on div "**********" at bounding box center [598, 309] width 598 height 522
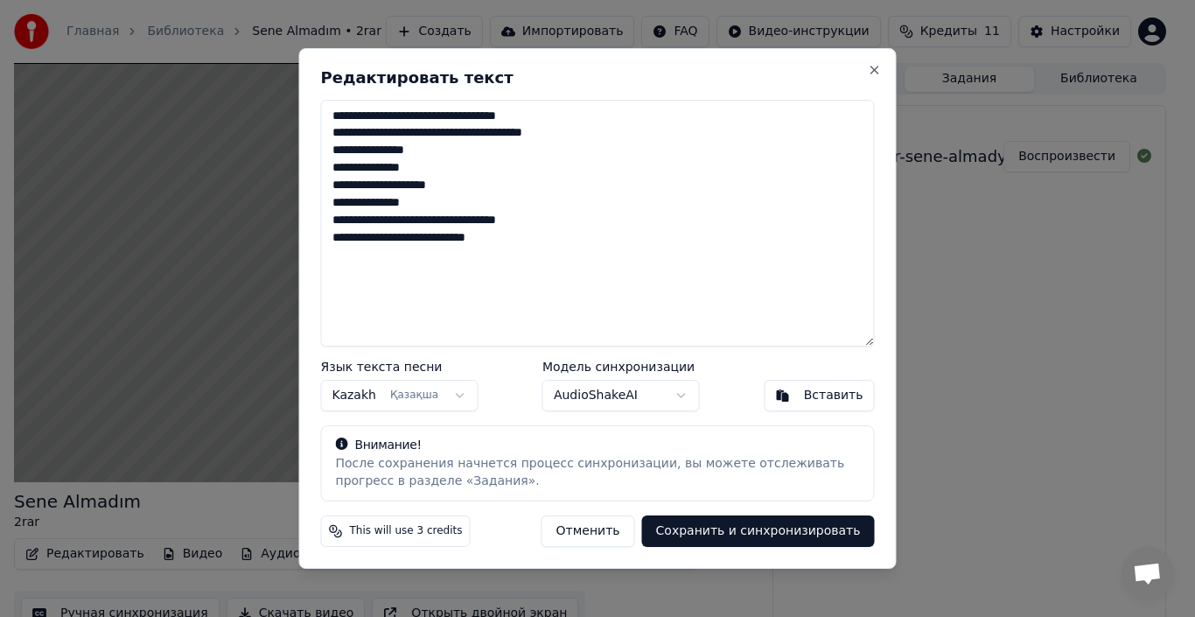
type textarea "**********"
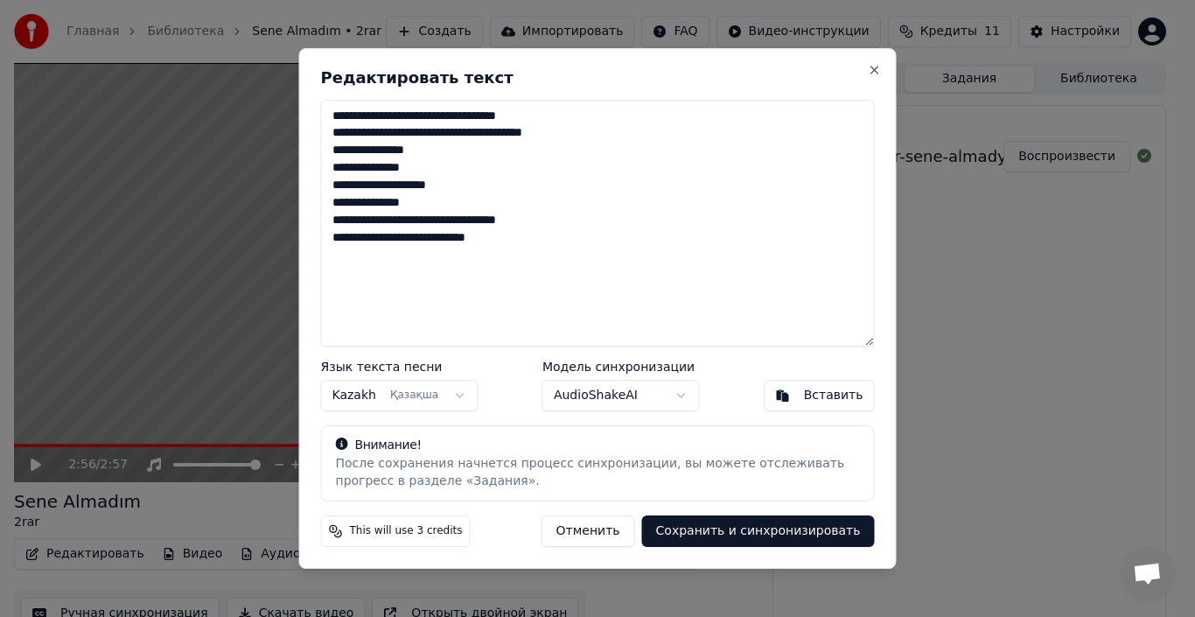
drag, startPoint x: 533, startPoint y: 309, endPoint x: 308, endPoint y: 93, distance: 311.9
click at [308, 93] on div "**********" at bounding box center [598, 309] width 598 height 522
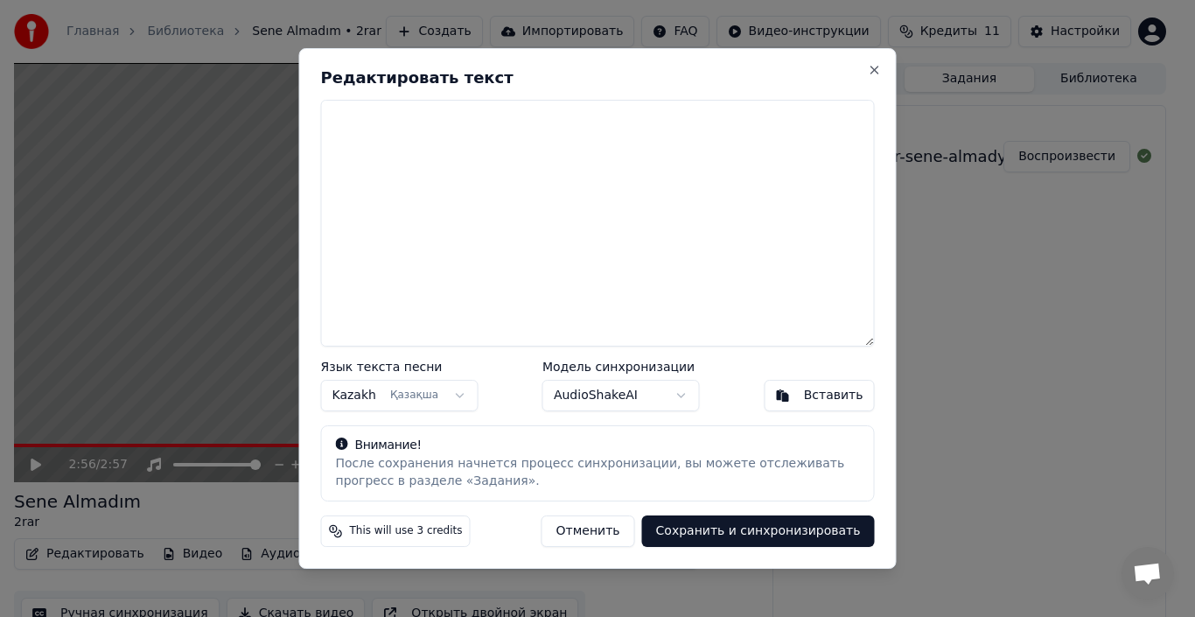
paste textarea "**********"
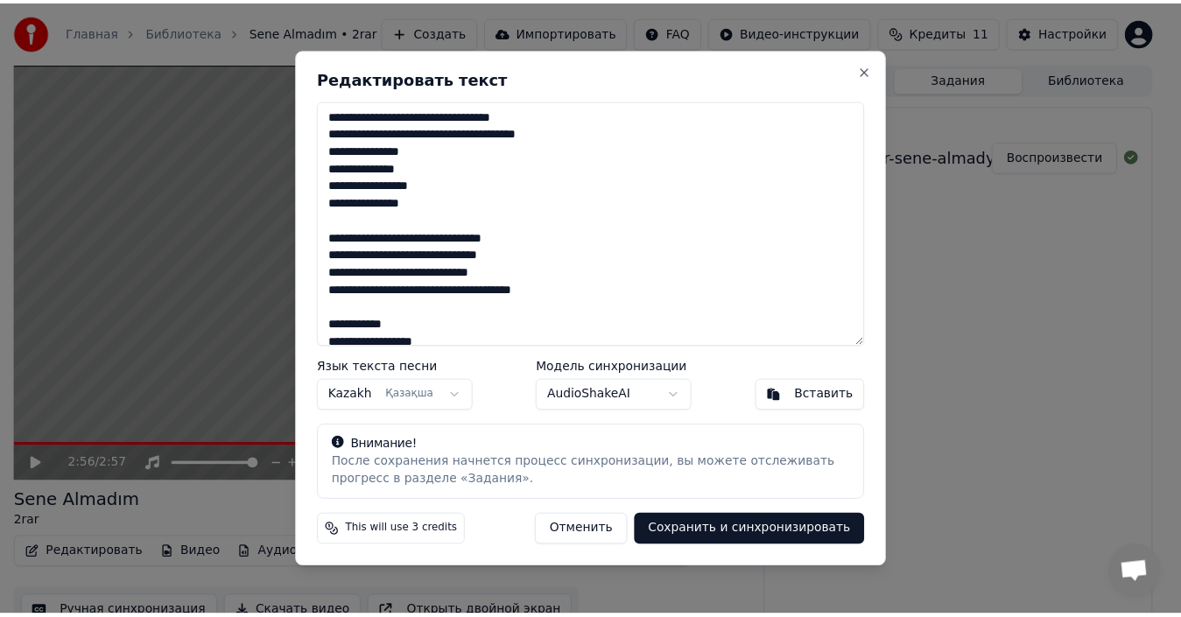
scroll to position [670, 0]
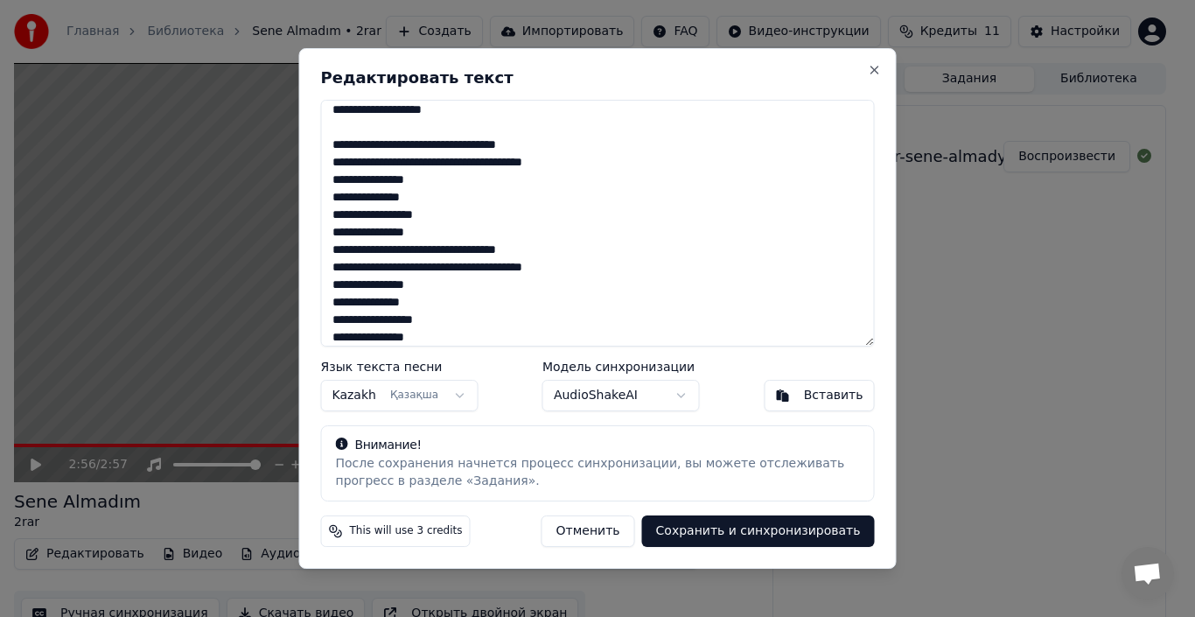
type textarea "**********"
click at [711, 530] on button "Сохранить и синхронизировать" at bounding box center [758, 531] width 233 height 32
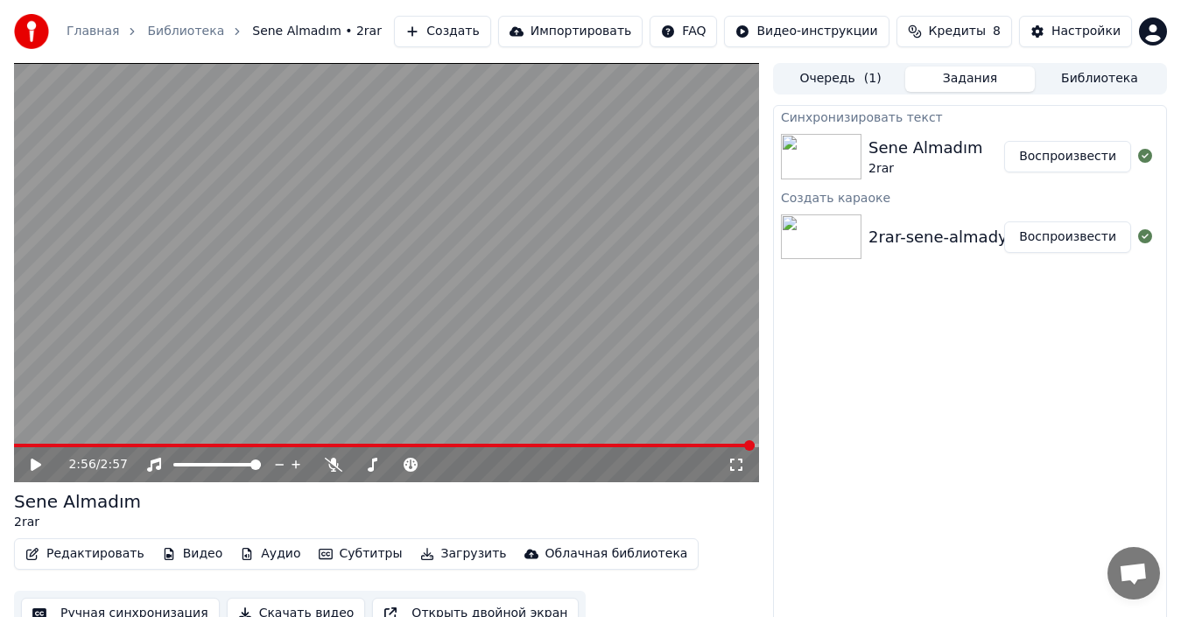
scroll to position [19, 0]
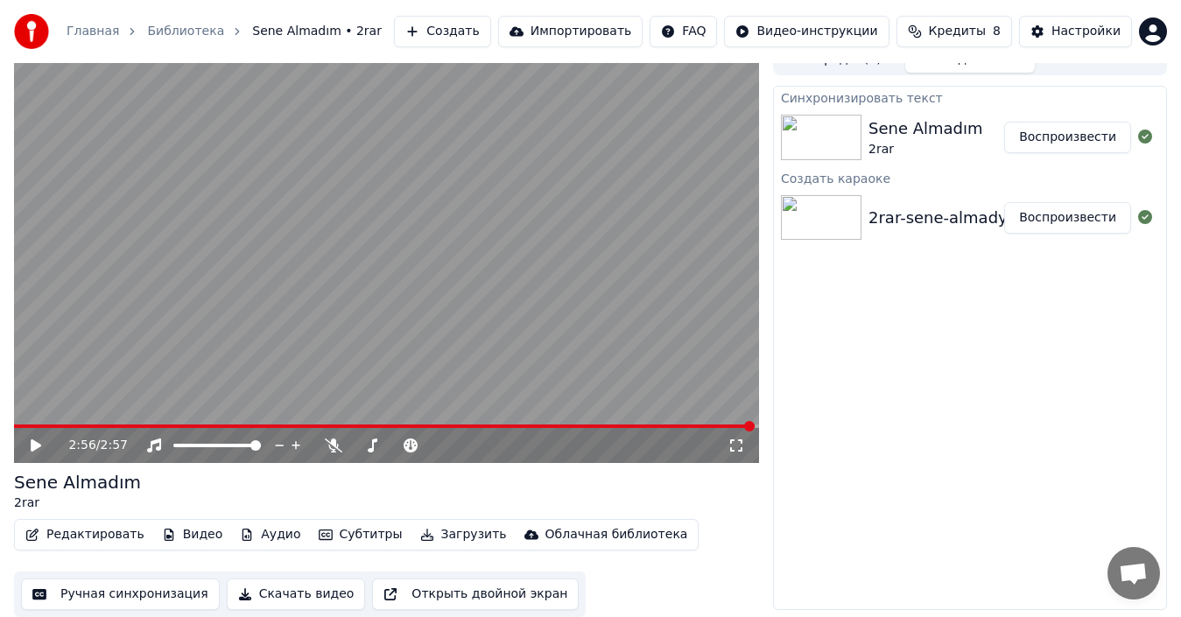
click at [279, 598] on button "Скачать видео" at bounding box center [296, 594] width 139 height 32
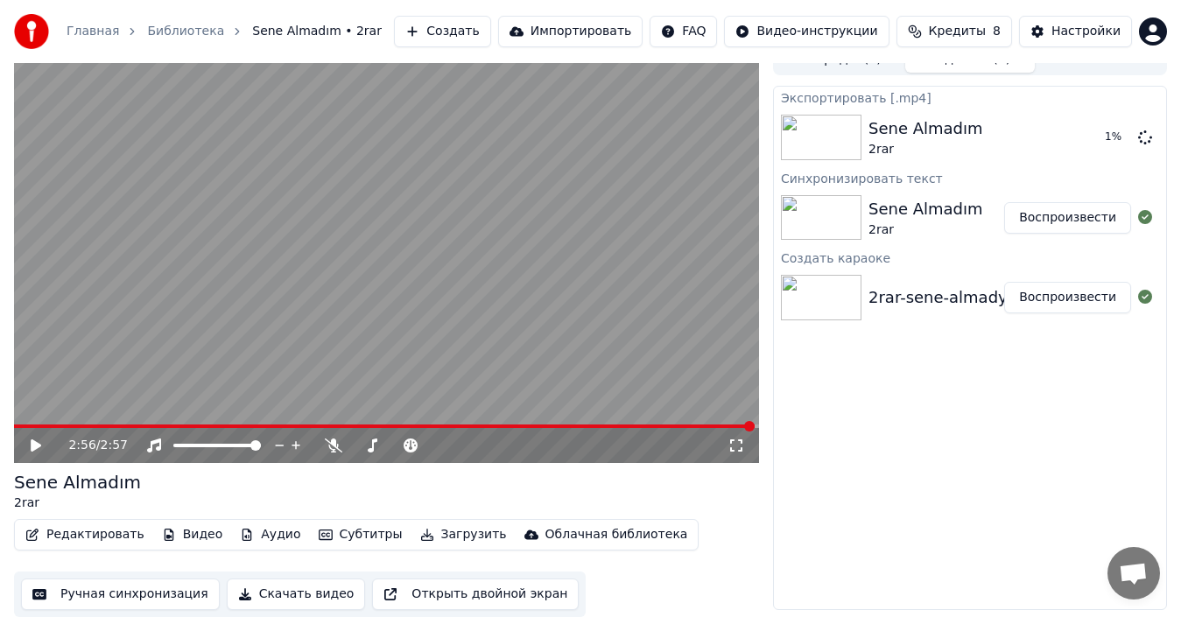
click at [634, 35] on button "Импортировать" at bounding box center [570, 32] width 145 height 32
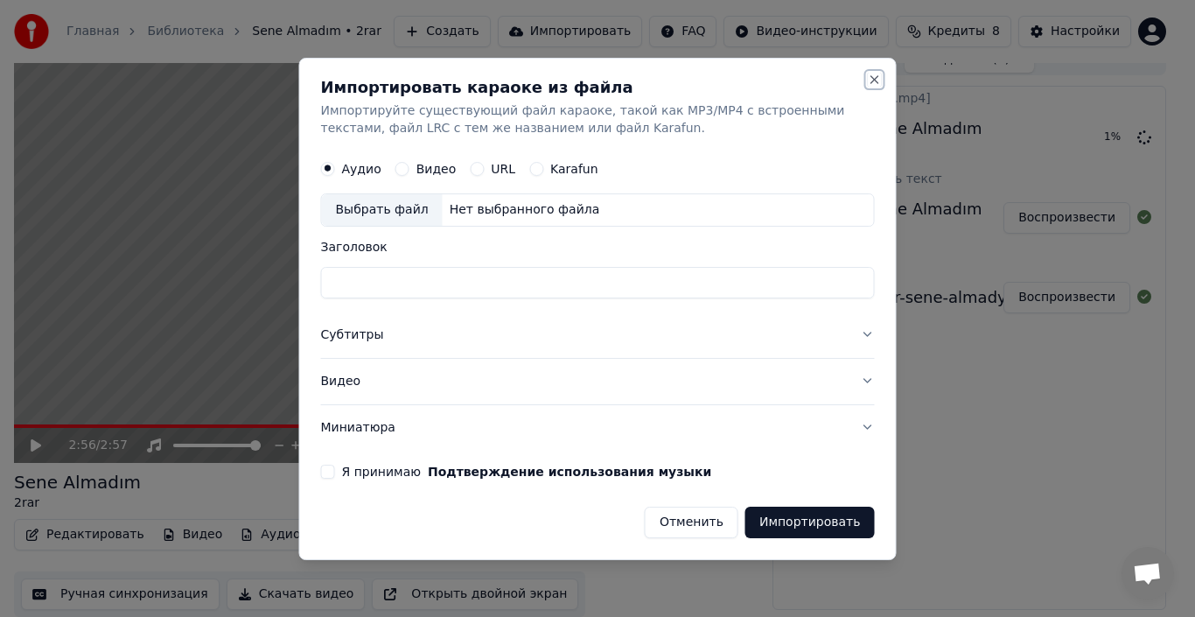
click at [873, 82] on button "Close" at bounding box center [875, 80] width 14 height 14
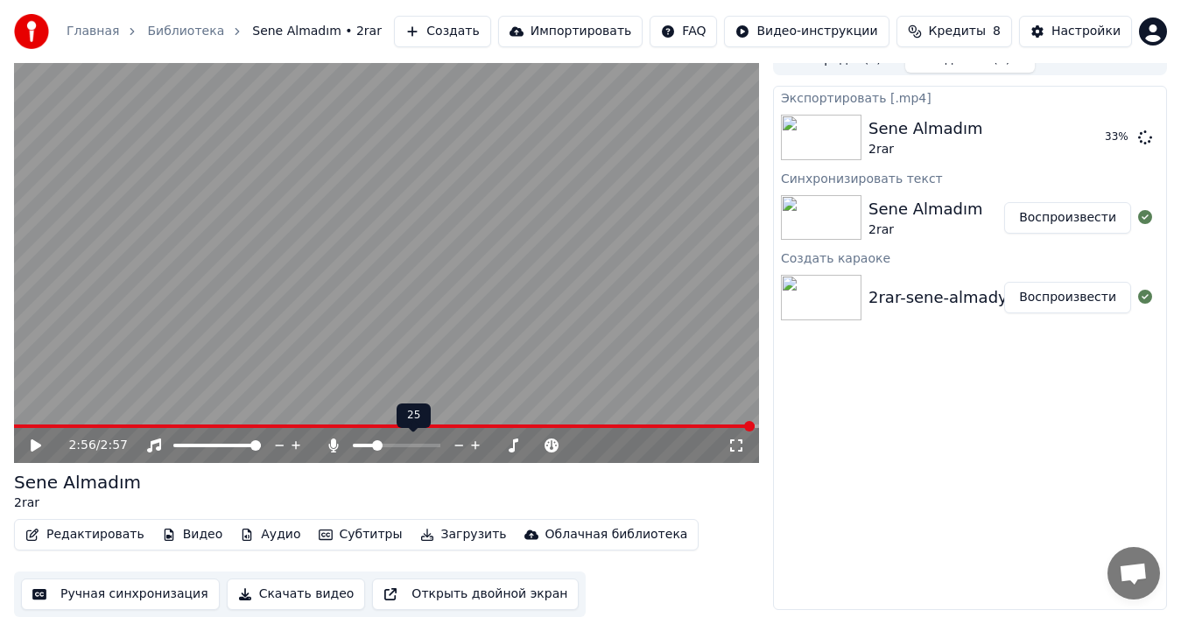
click at [375, 451] on span at bounding box center [377, 445] width 11 height 11
click at [34, 451] on icon at bounding box center [48, 445] width 40 height 14
click at [383, 448] on span at bounding box center [385, 445] width 11 height 11
click at [28, 448] on icon at bounding box center [48, 445] width 40 height 14
click at [49, 418] on video at bounding box center [386, 253] width 745 height 419
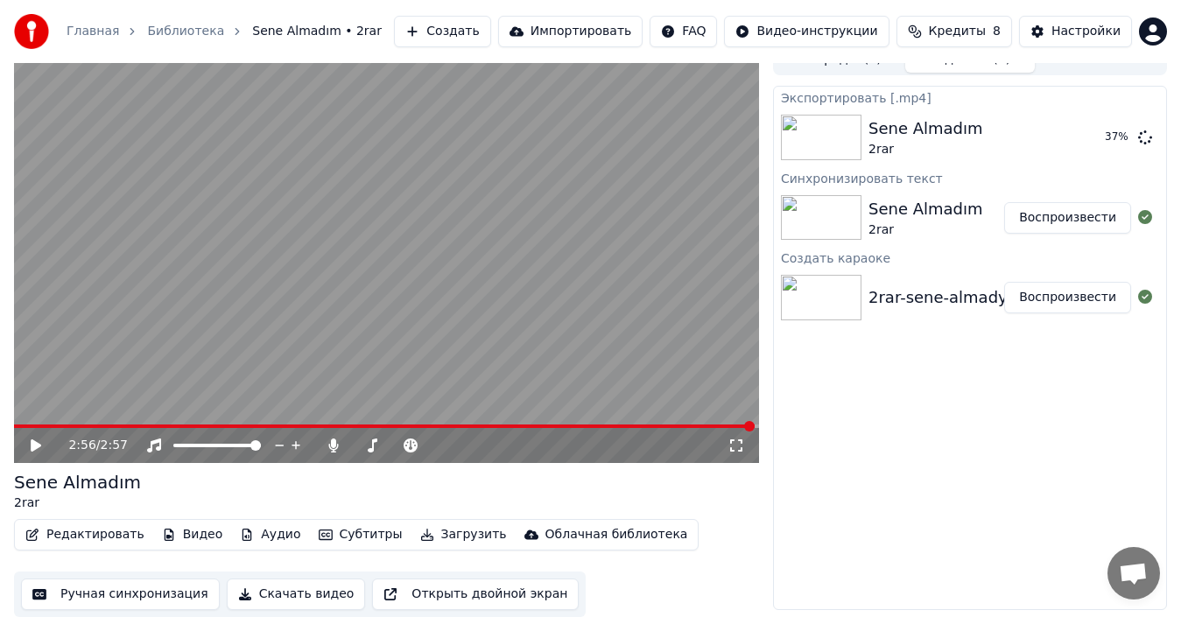
click at [52, 422] on video at bounding box center [386, 253] width 745 height 419
click at [39, 442] on icon at bounding box center [36, 445] width 9 height 11
click at [68, 428] on span at bounding box center [41, 426] width 54 height 4
click at [38, 443] on icon at bounding box center [36, 445] width 11 height 12
click at [40, 450] on icon at bounding box center [48, 445] width 40 height 14
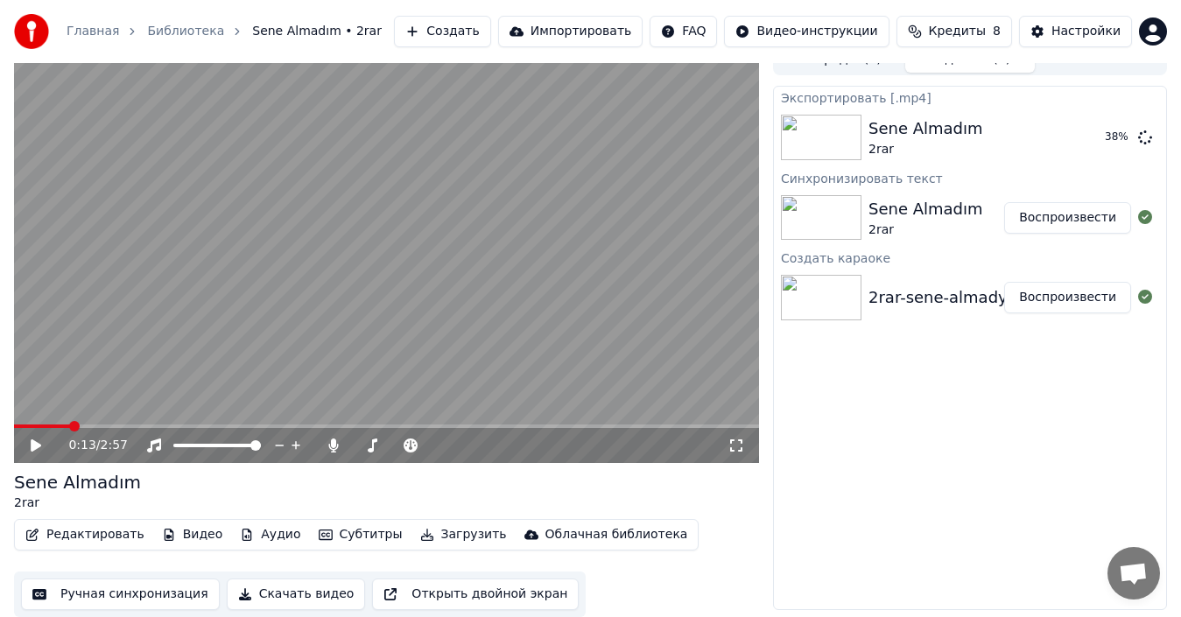
click at [37, 452] on icon at bounding box center [48, 445] width 40 height 14
click at [377, 445] on span at bounding box center [368, 446] width 31 height 4
click at [378, 447] on span at bounding box center [380, 445] width 11 height 11
click at [383, 445] on span at bounding box center [380, 445] width 11 height 11
click at [378, 442] on span at bounding box center [380, 445] width 11 height 11
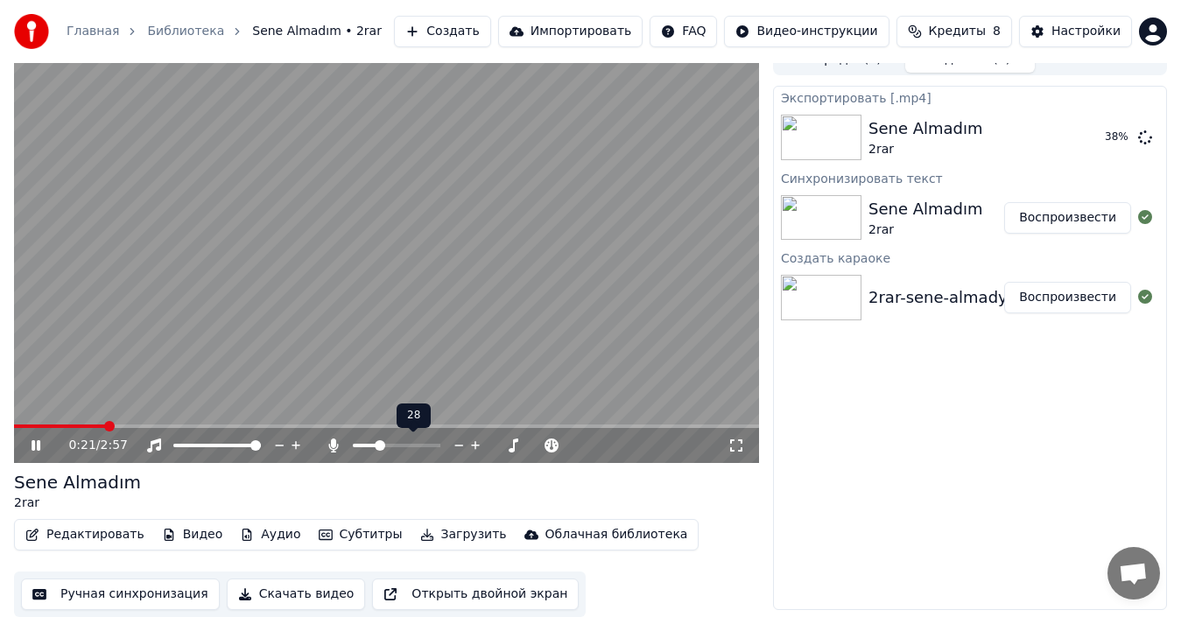
click at [375, 440] on span at bounding box center [380, 445] width 11 height 11
click at [369, 440] on div at bounding box center [412, 446] width 141 height 18
click at [365, 444] on span at bounding box center [364, 446] width 23 height 4
click at [364, 444] on span at bounding box center [369, 445] width 11 height 11
click at [340, 441] on icon at bounding box center [334, 445] width 18 height 14
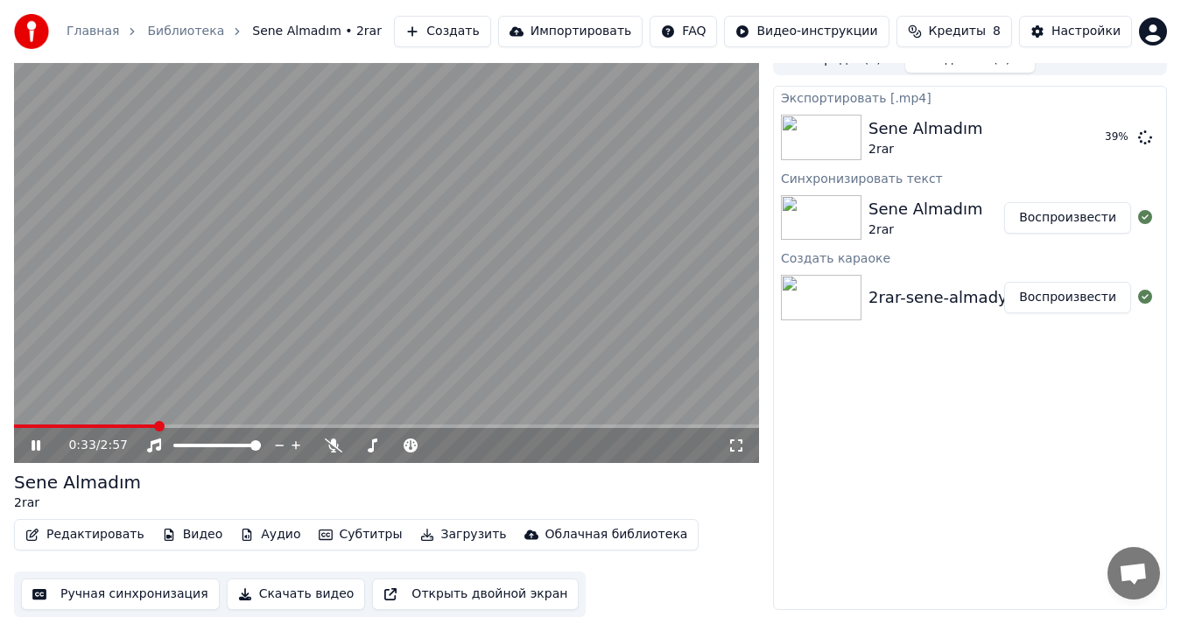
click at [37, 445] on icon at bounding box center [48, 445] width 40 height 14
click at [536, 487] on div "Sene Almadım 2rar" at bounding box center [386, 491] width 745 height 42
click at [1104, 143] on button "Показать" at bounding box center [1086, 138] width 90 height 32
click at [1106, 137] on button "Показать" at bounding box center [1086, 138] width 90 height 32
